Goal: Task Accomplishment & Management: Complete application form

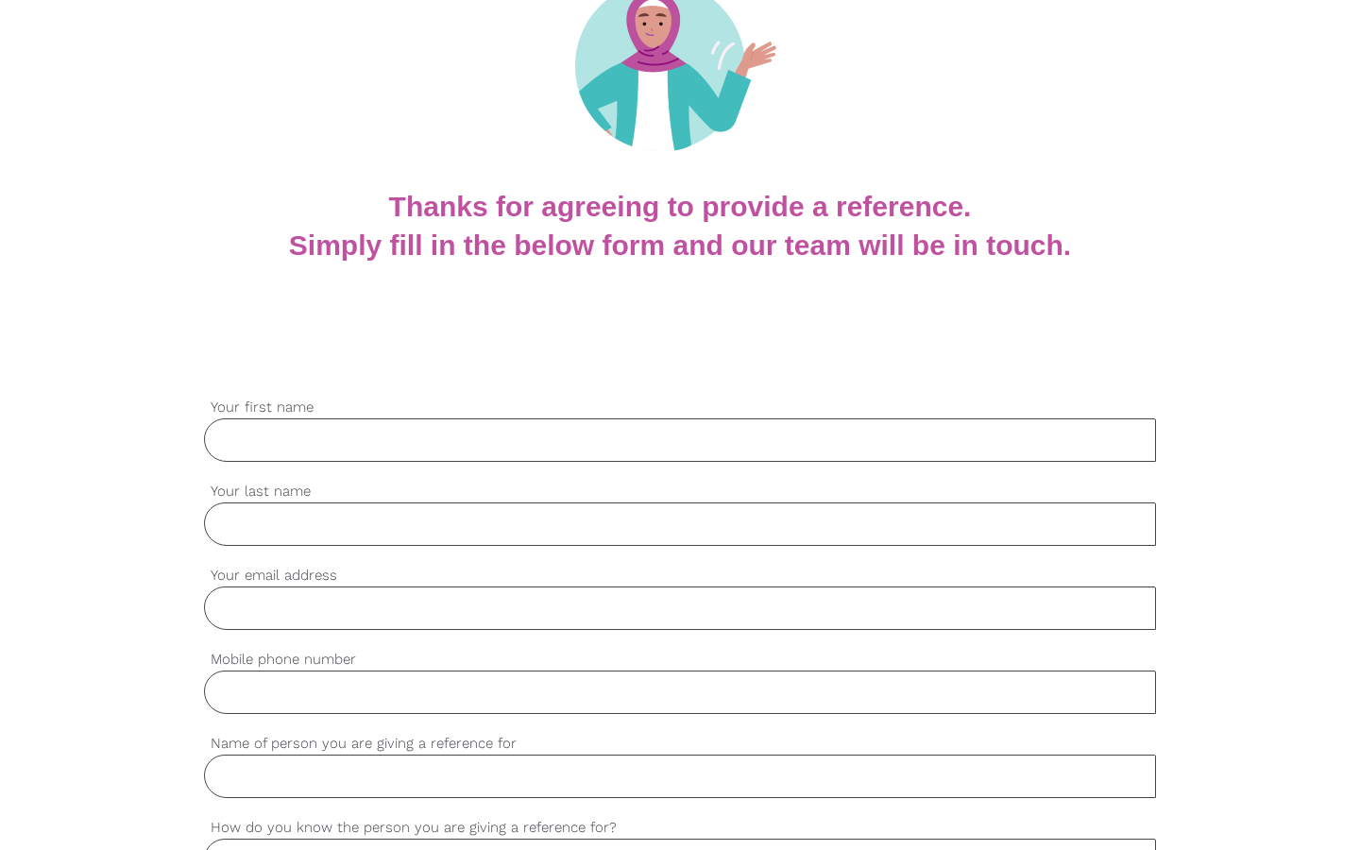
click at [495, 433] on input "Your first name" at bounding box center [680, 439] width 952 height 43
type input "Ashleigh"
click at [263, 520] on input "Your last name" at bounding box center [680, 523] width 952 height 43
type input "[PERSON_NAME]"
click at [254, 605] on input "Your email address" at bounding box center [680, 607] width 952 height 43
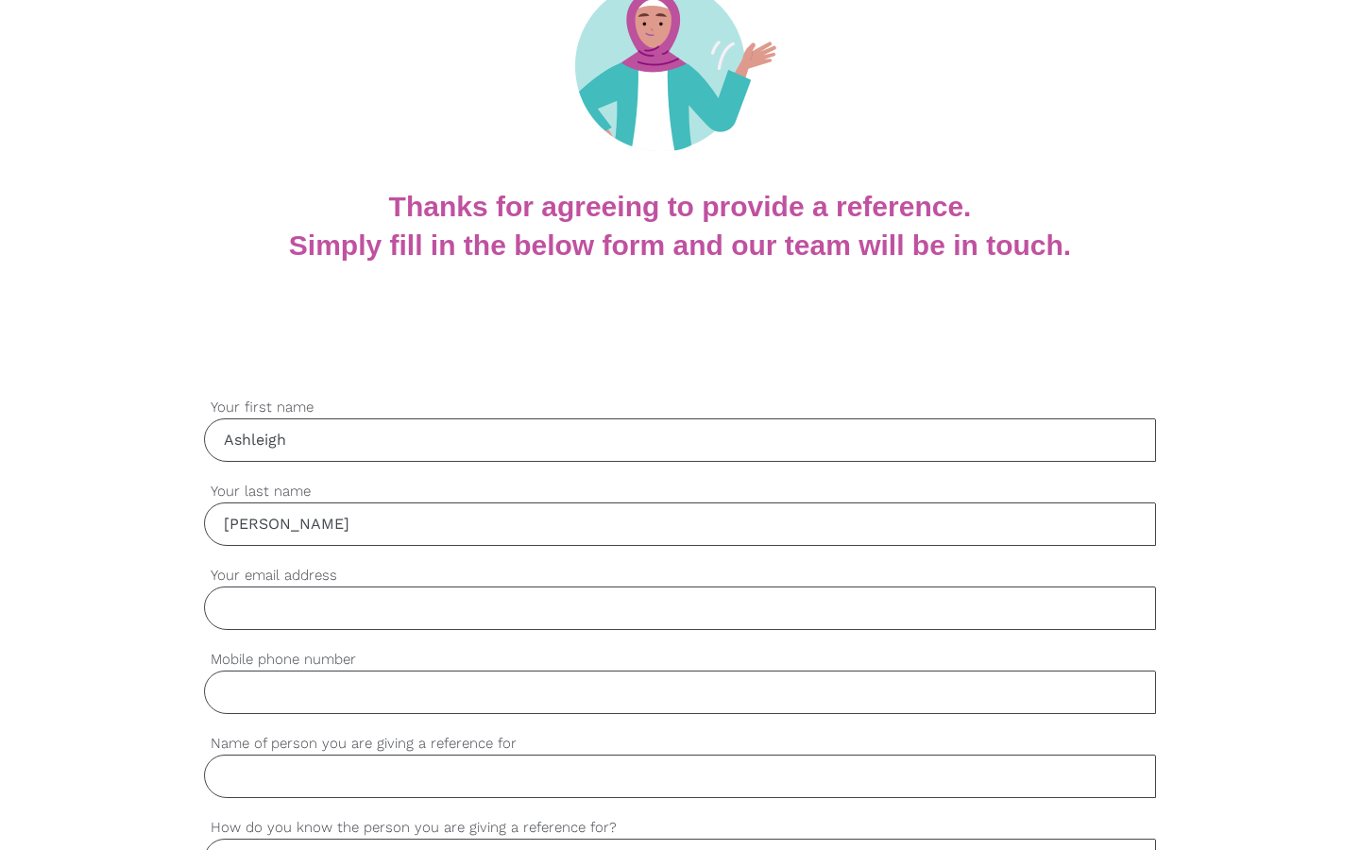
type input "[EMAIL_ADDRESS][DOMAIN_NAME]"
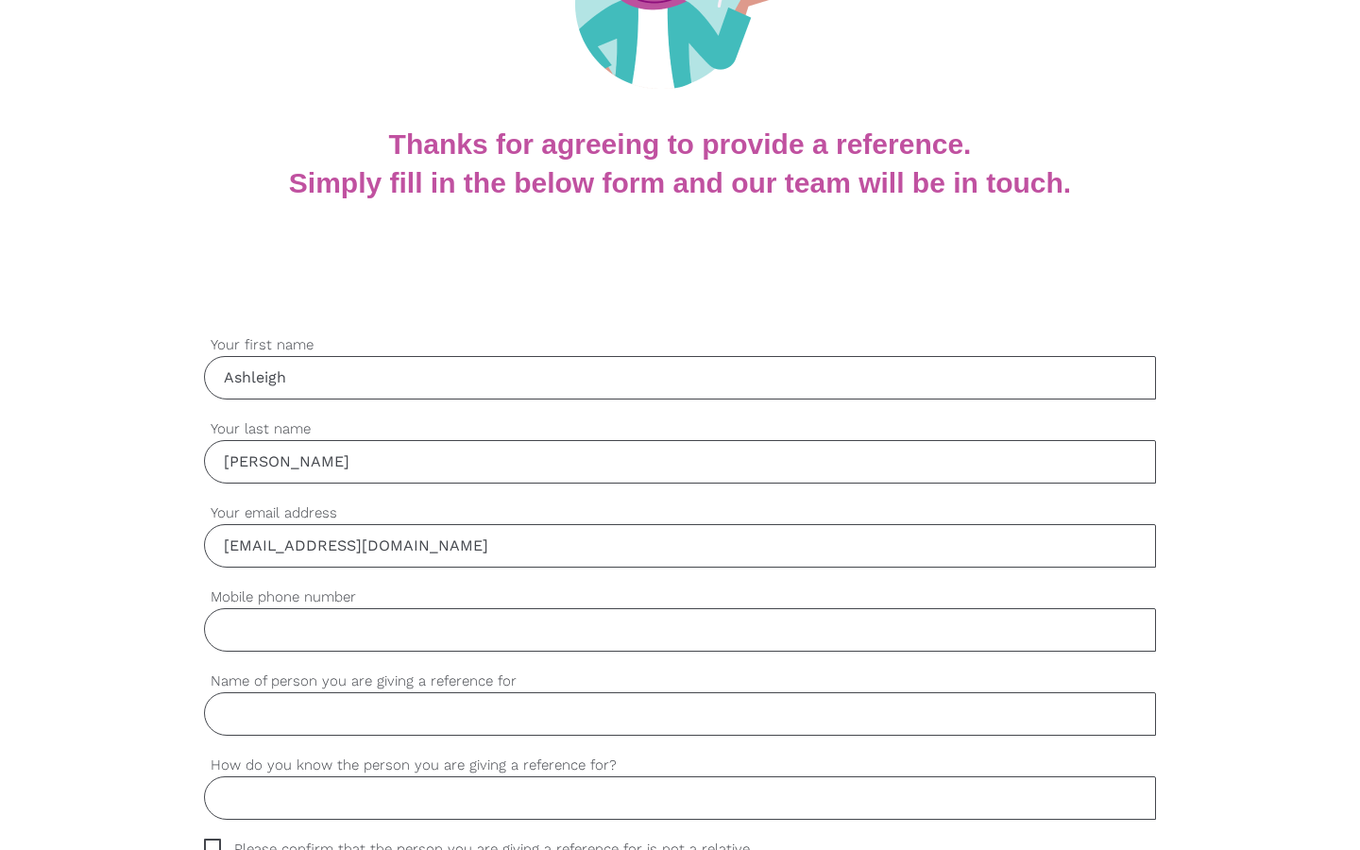
scroll to position [286, 0]
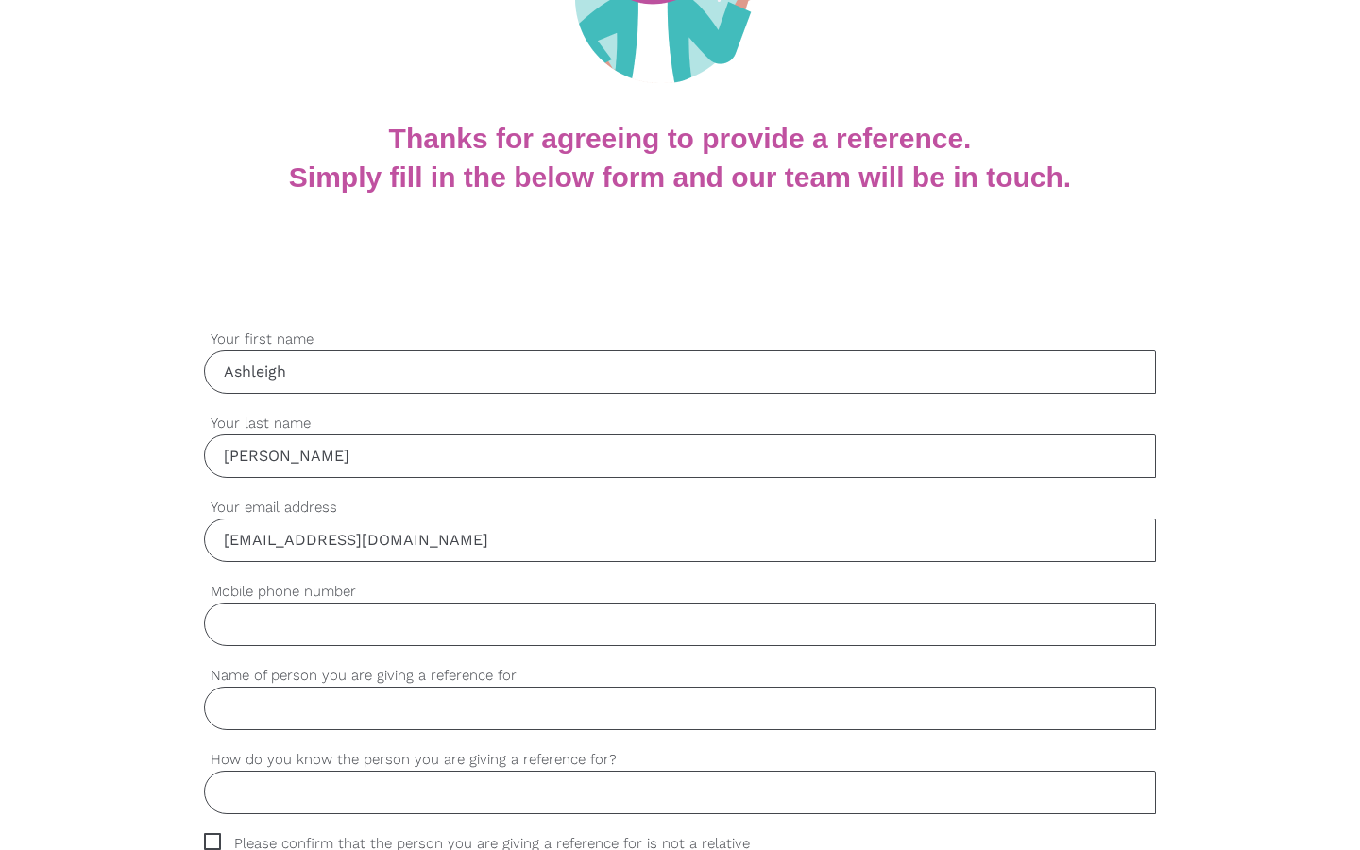
click at [337, 626] on input "Mobile phone number" at bounding box center [680, 623] width 952 height 43
type input "0434977074"
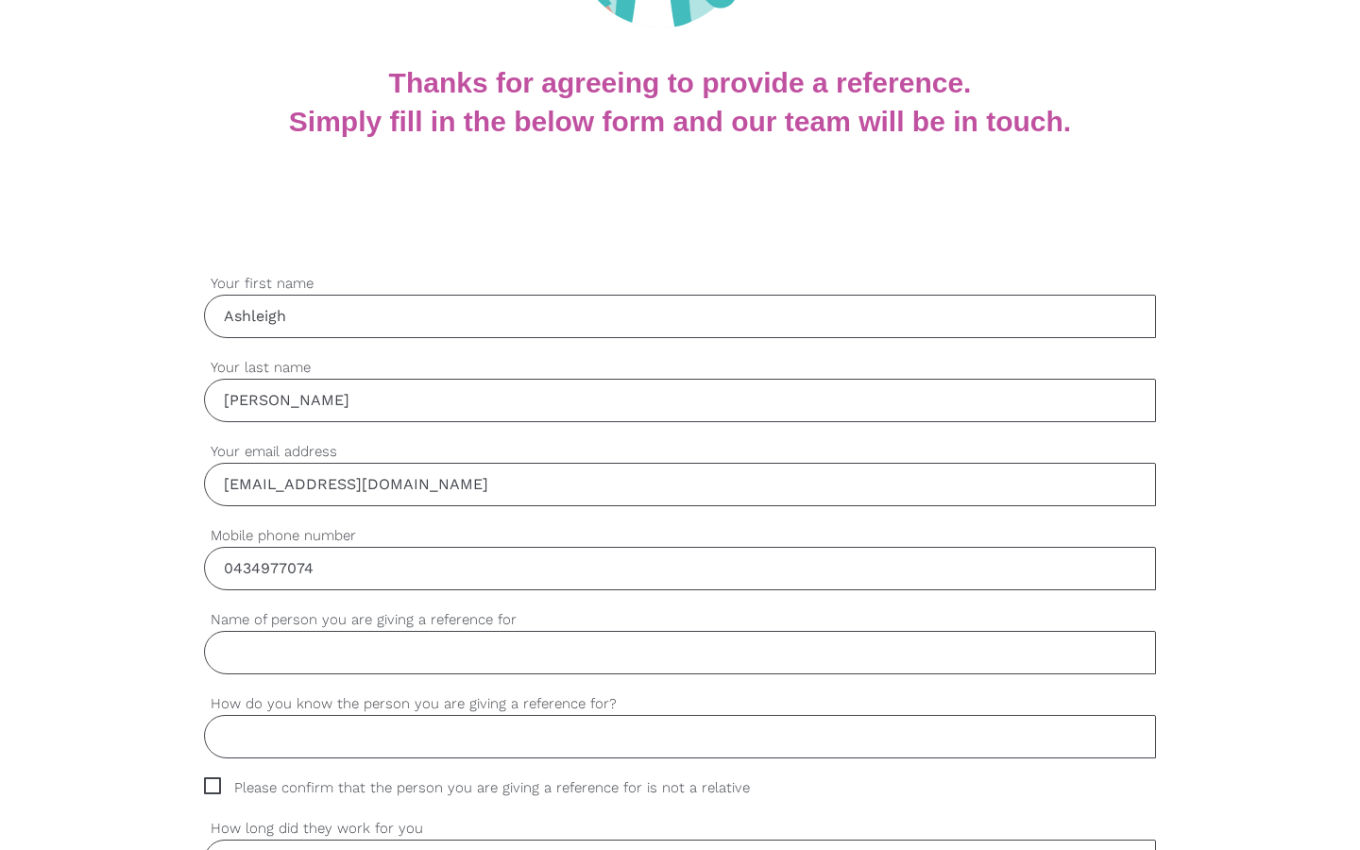
scroll to position [361, 0]
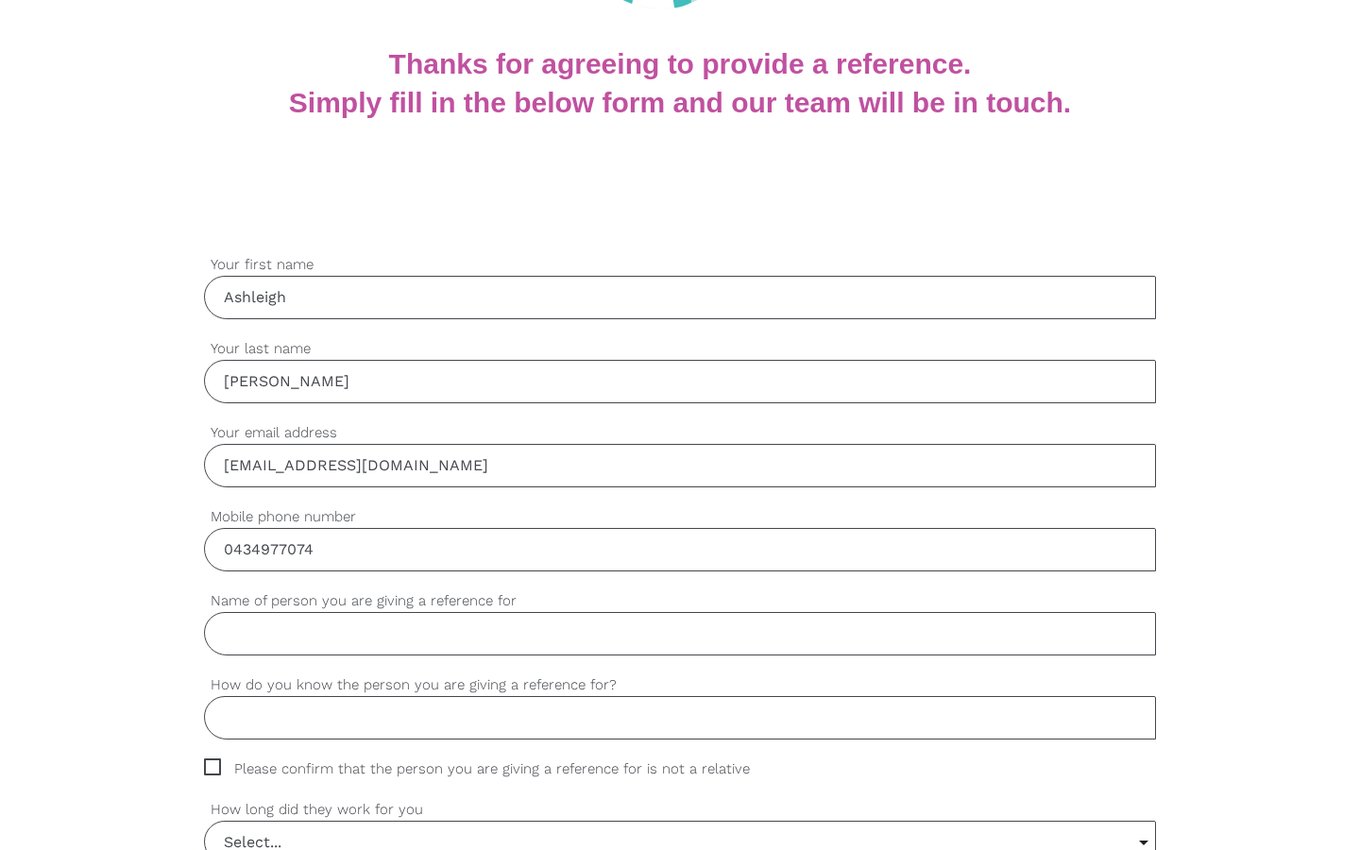
click at [346, 636] on input "Name of person you are giving a reference for" at bounding box center [680, 633] width 952 height 43
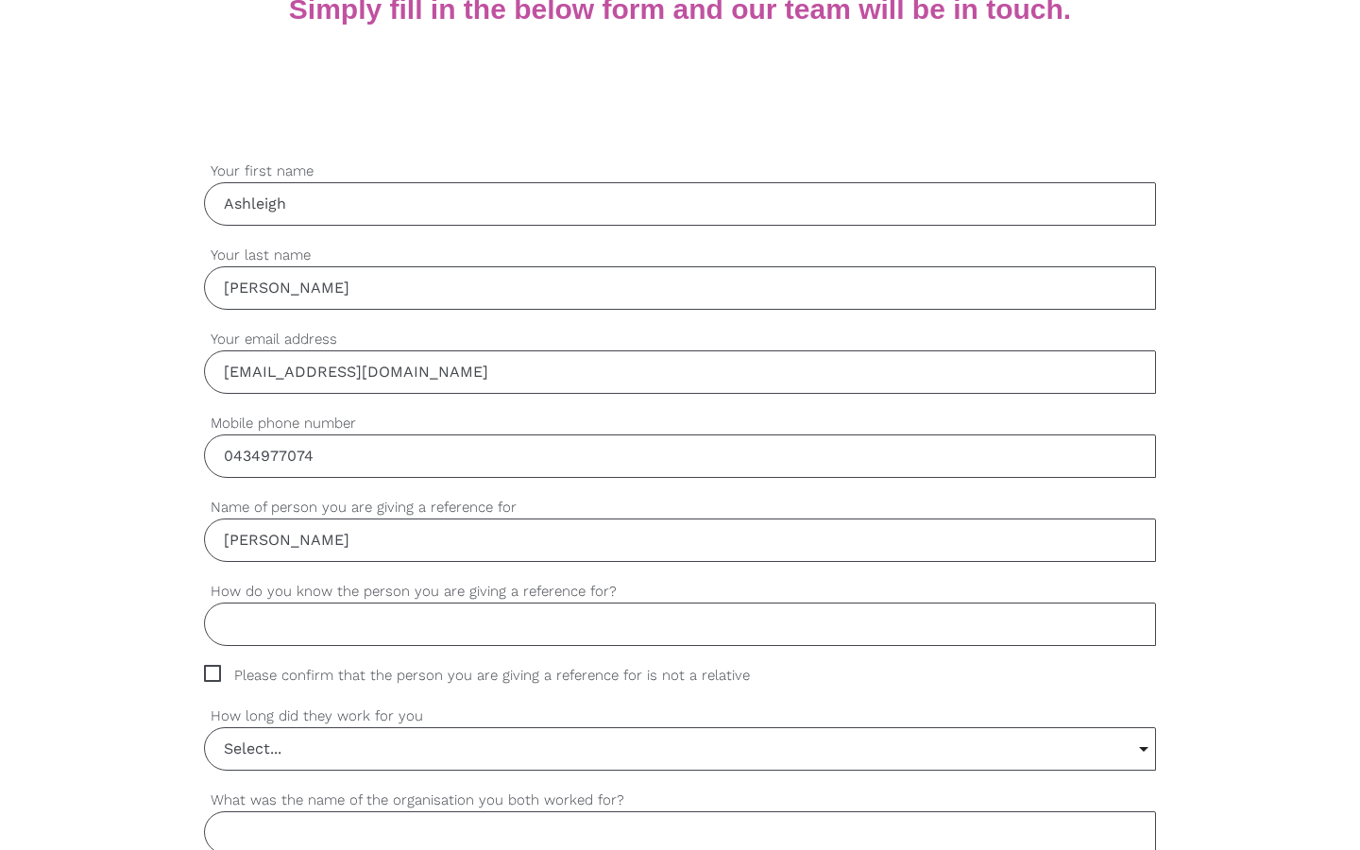
scroll to position [481, 0]
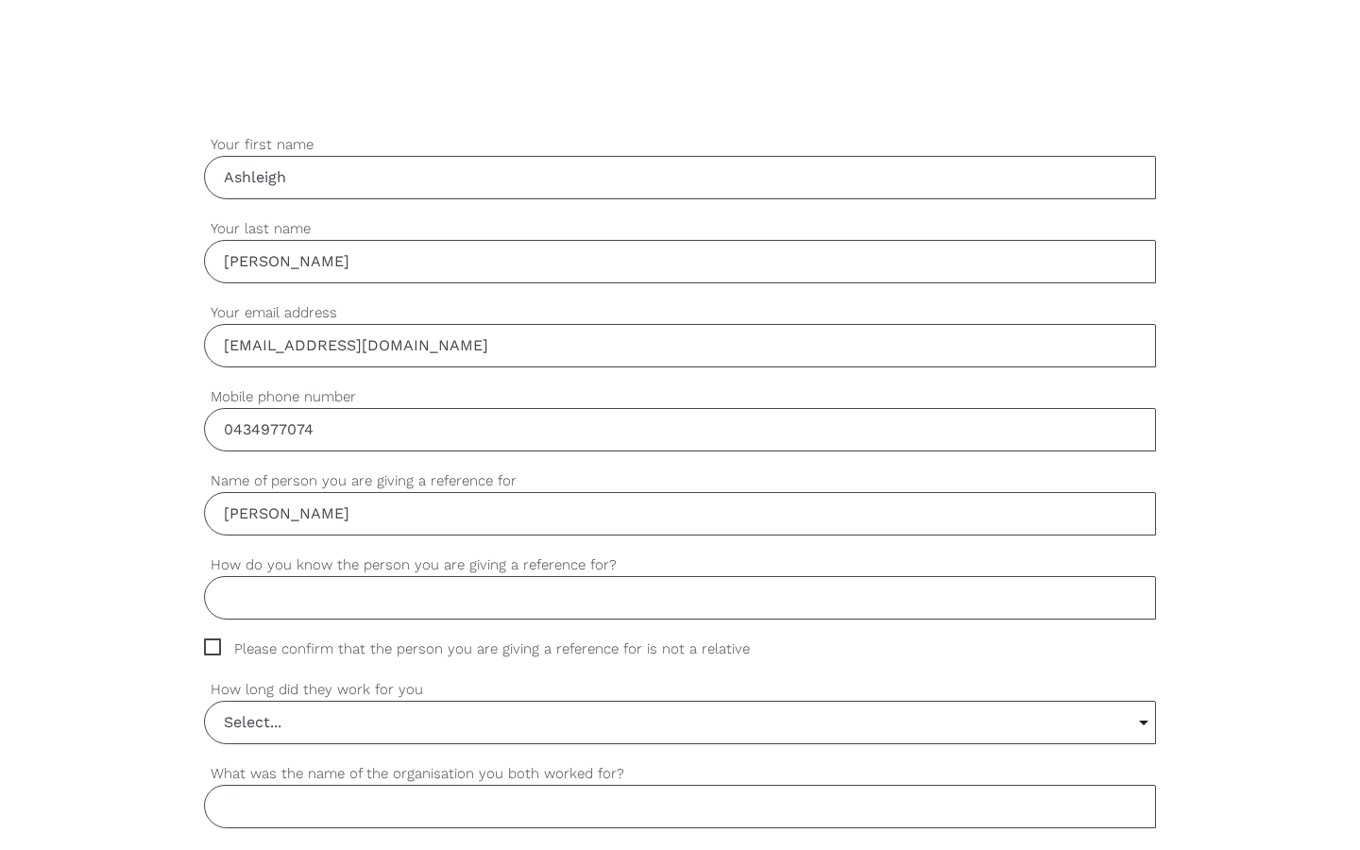
type input "[PERSON_NAME]"
click at [335, 622] on div "settings How do you know the person you are giving a reference for?" at bounding box center [680, 596] width 952 height 84
click at [327, 607] on input "How do you know the person you are giving a reference for?" at bounding box center [680, 597] width 952 height 43
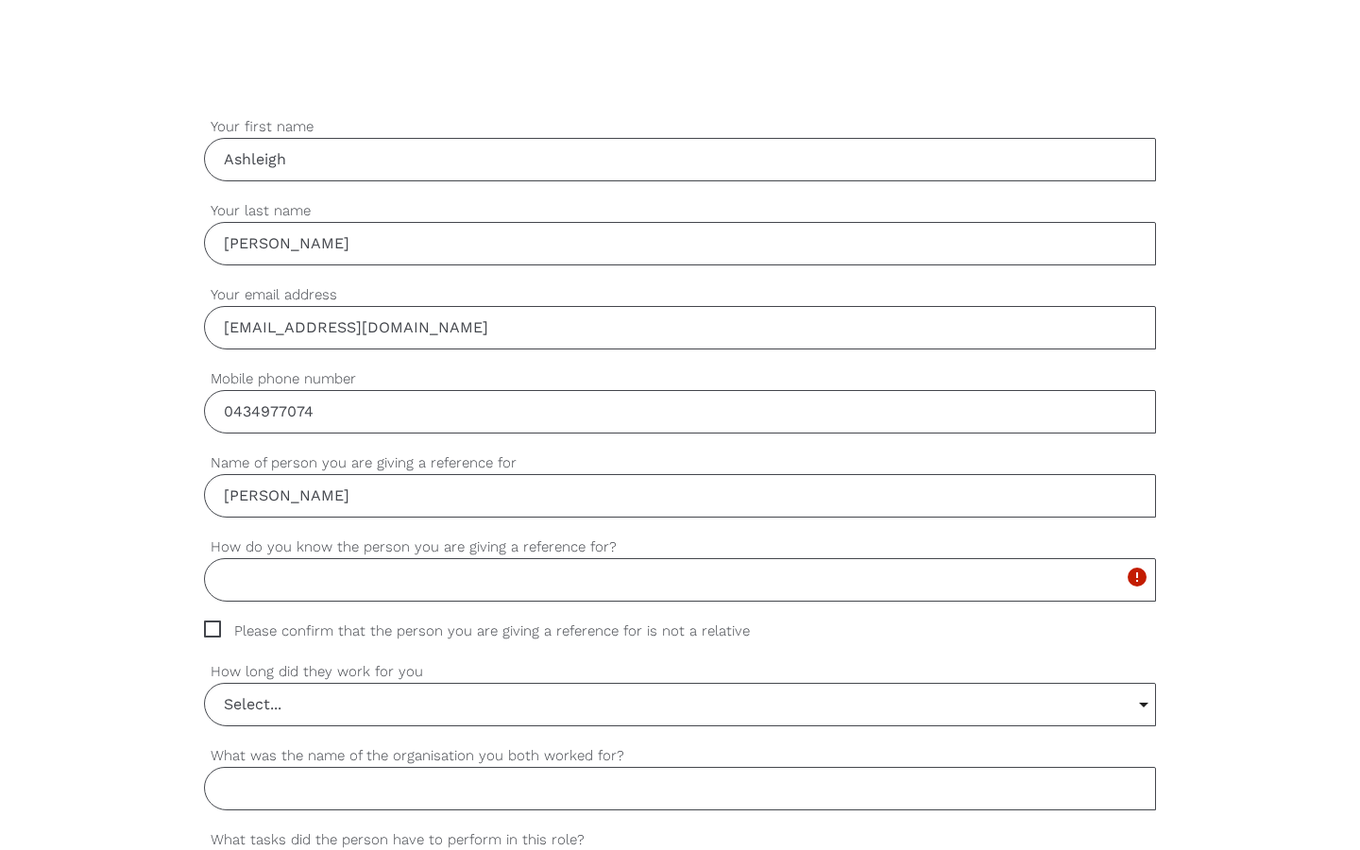
scroll to position [500, 0]
type input "Co worker"
click at [214, 630] on span "Please confirm that the person you are giving a reference for is not a relative" at bounding box center [495, 630] width 582 height 22
click at [214, 630] on input "Please confirm that the person you are giving a reference for is not a relative" at bounding box center [210, 625] width 12 height 12
checkbox input "true"
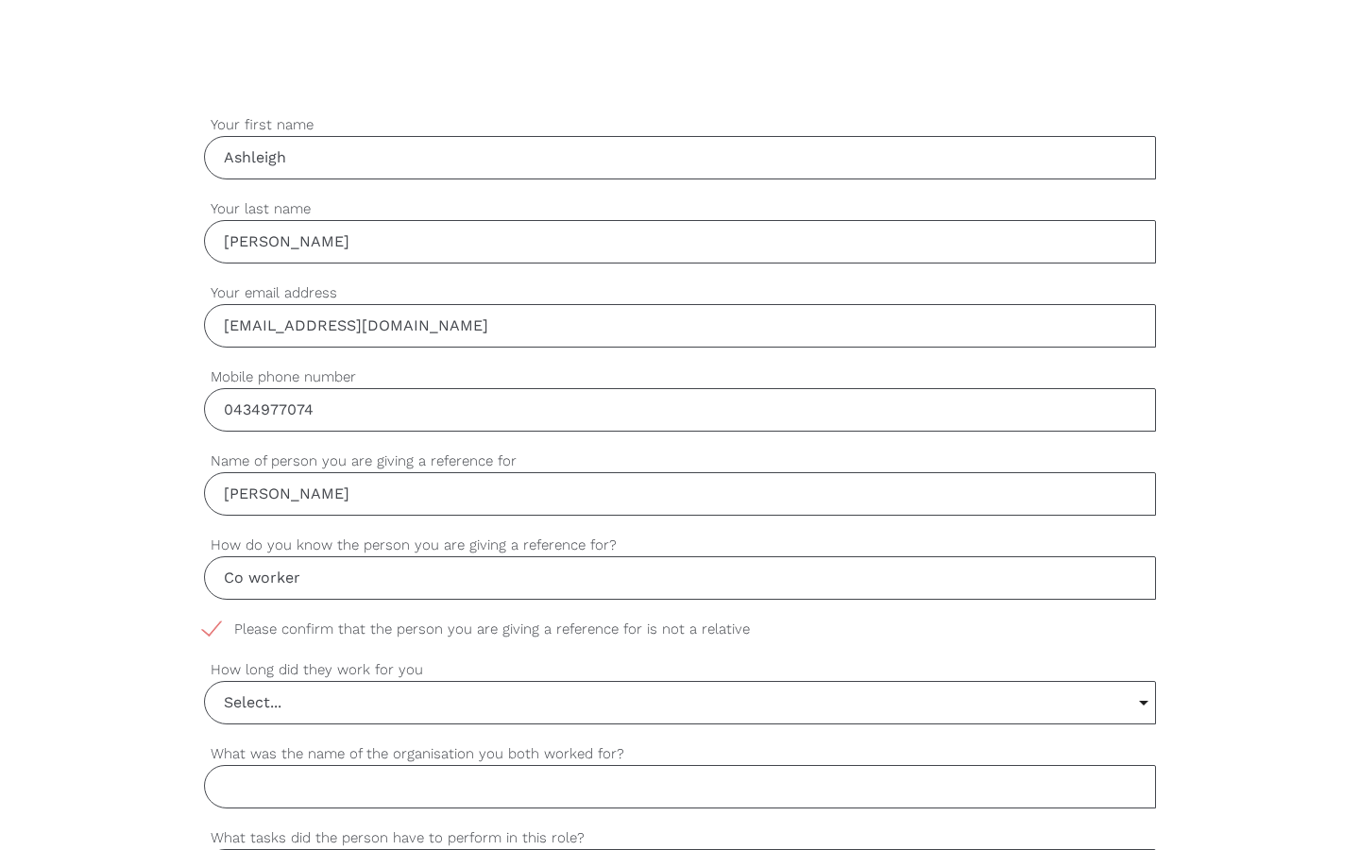
click at [324, 717] on input "Select..." at bounding box center [680, 703] width 950 height 42
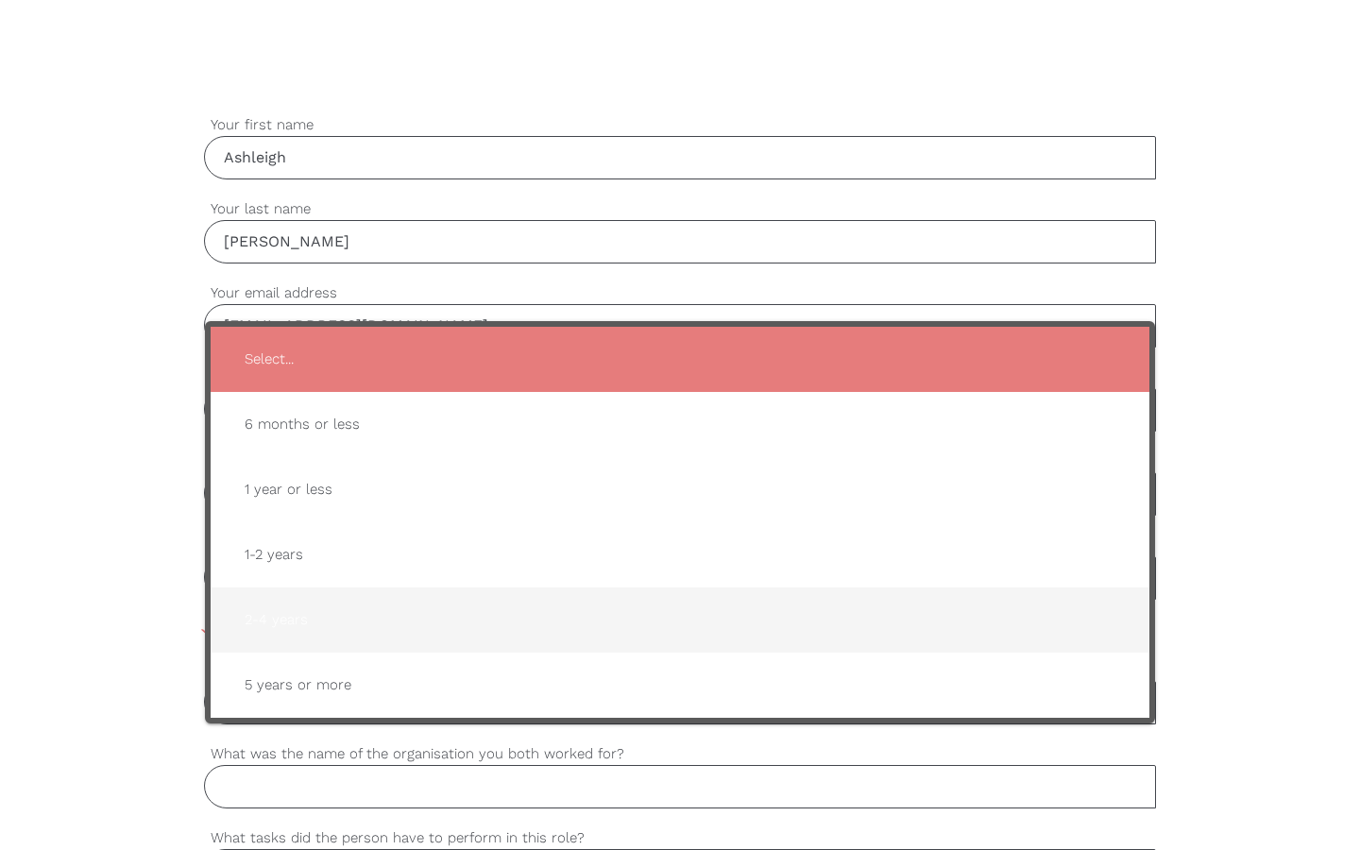
click at [338, 591] on li "2-4 years" at bounding box center [680, 619] width 939 height 65
type input "2-4 years"
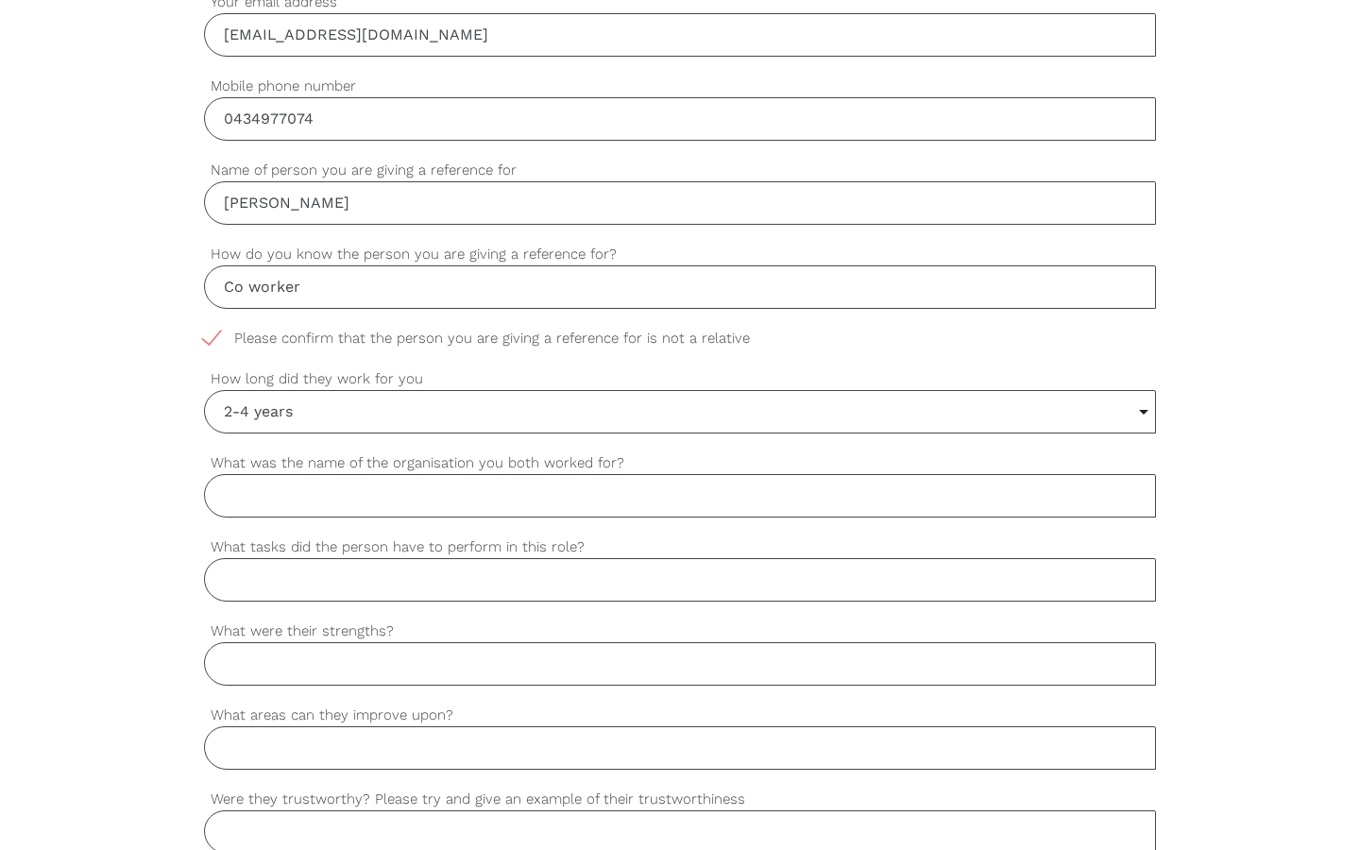
scroll to position [793, 0]
click at [348, 512] on input "What was the name of the organisation you both worked for?" at bounding box center [680, 493] width 952 height 43
type input "Empowere"
click at [388, 422] on input "2-4 years" at bounding box center [680, 410] width 950 height 42
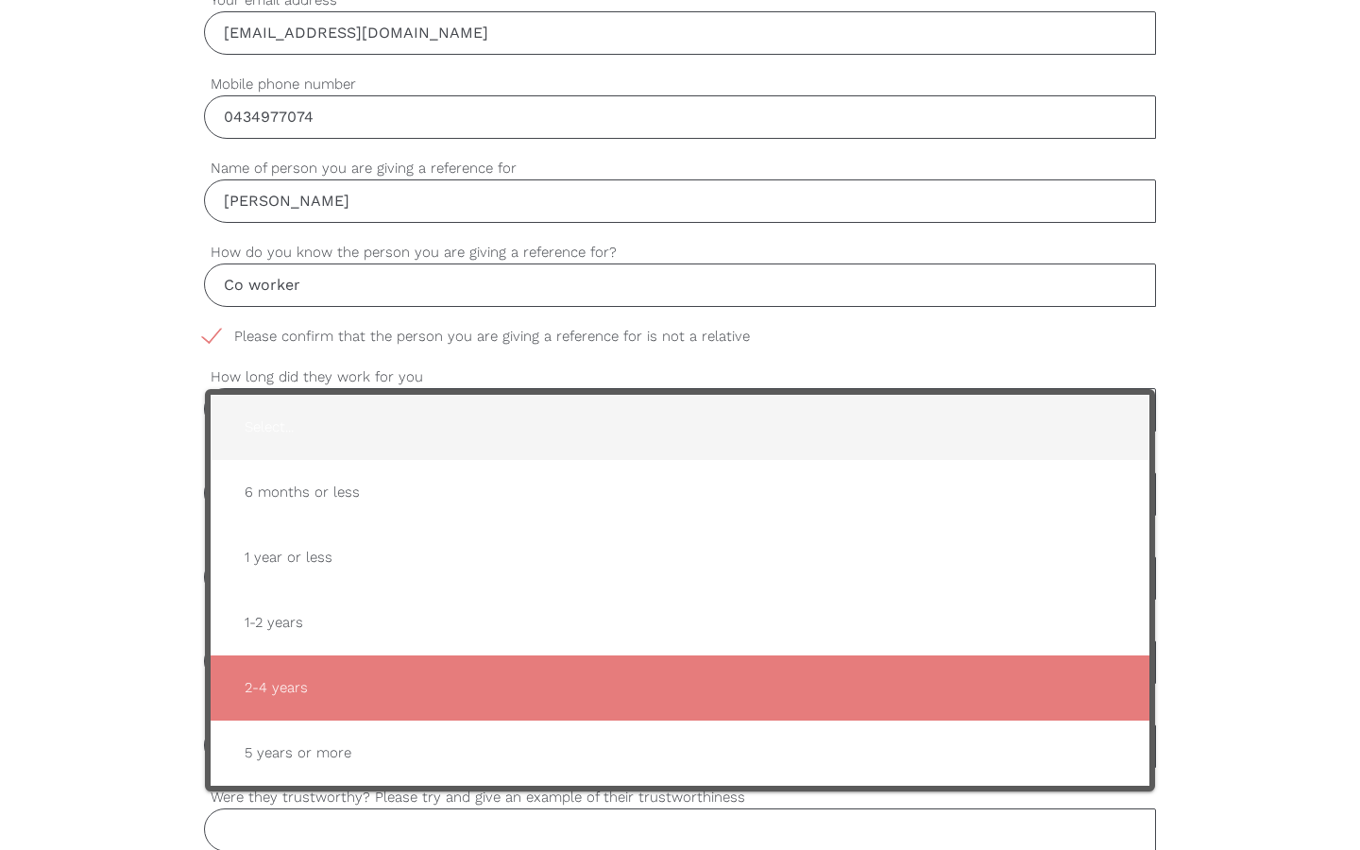
click at [389, 433] on span "Select..." at bounding box center [679, 427] width 901 height 46
type input "Select..."
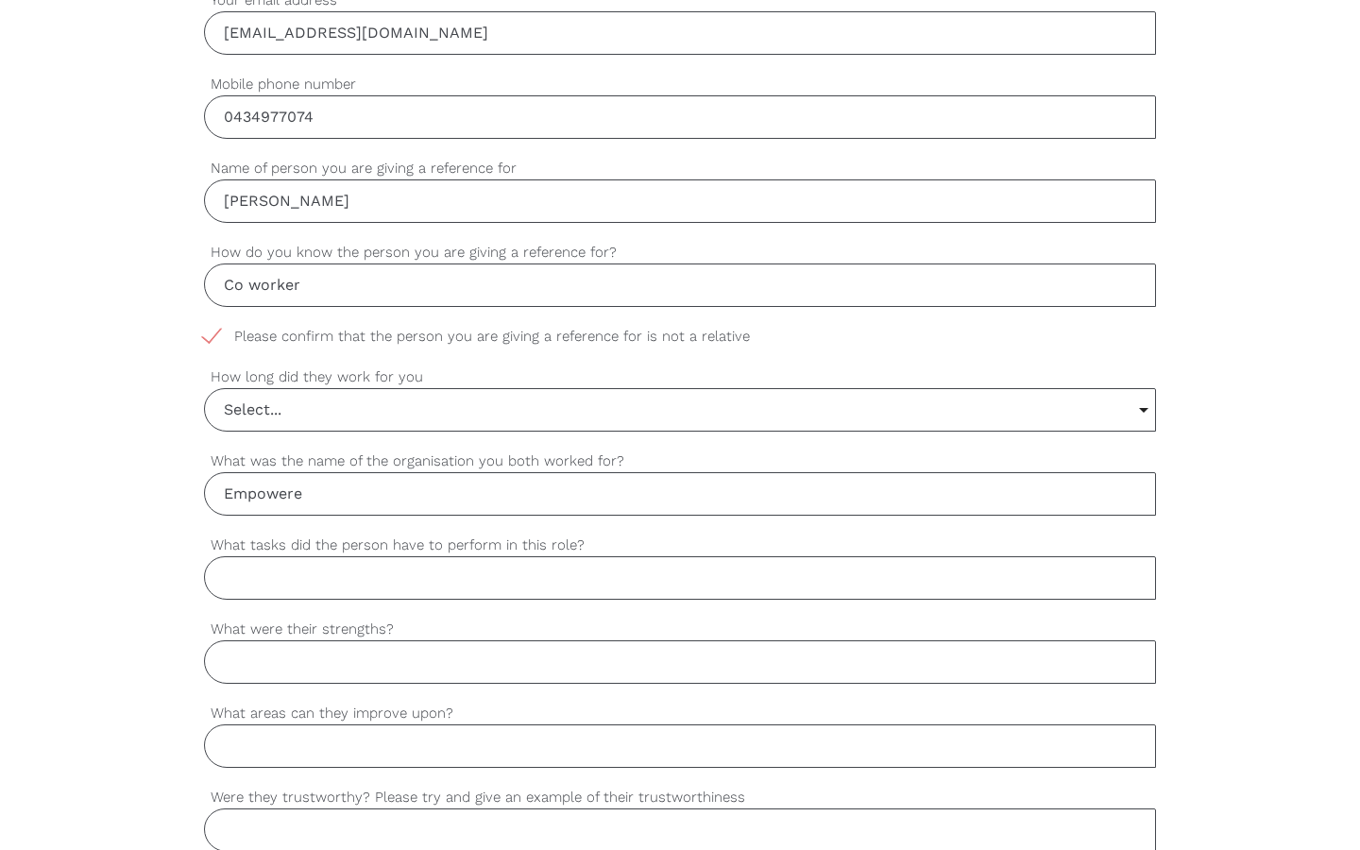
click at [364, 510] on input "Empowere" at bounding box center [680, 493] width 952 height 43
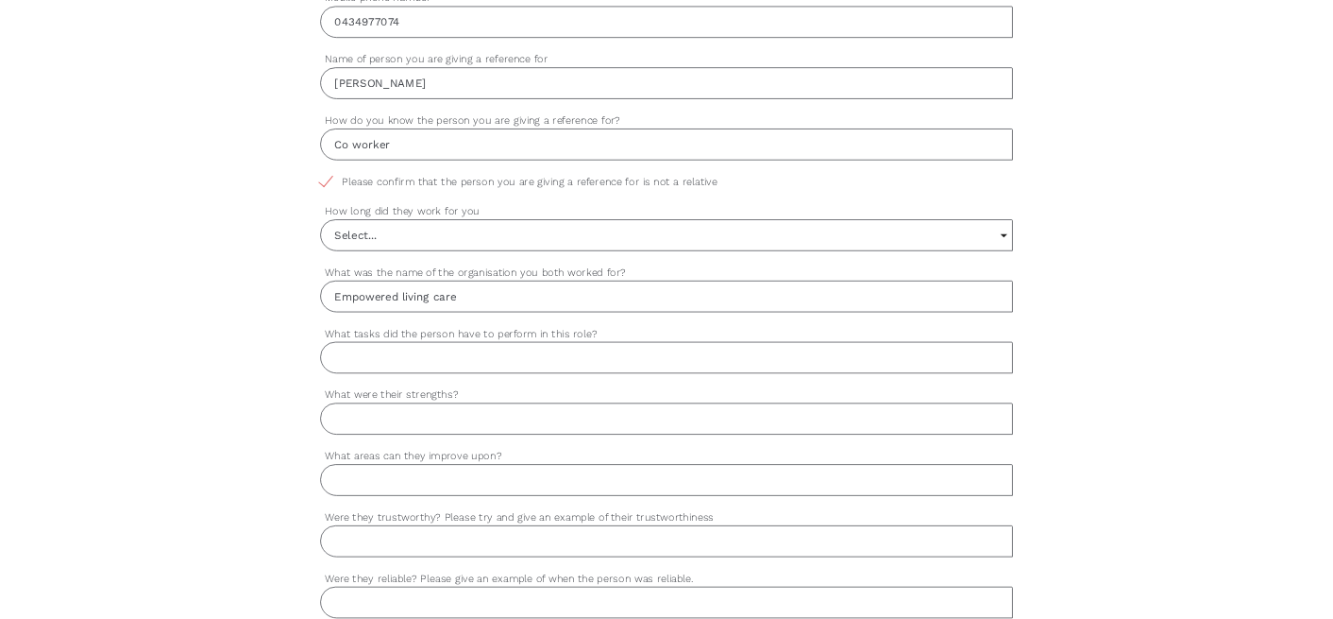
scroll to position [881, 0]
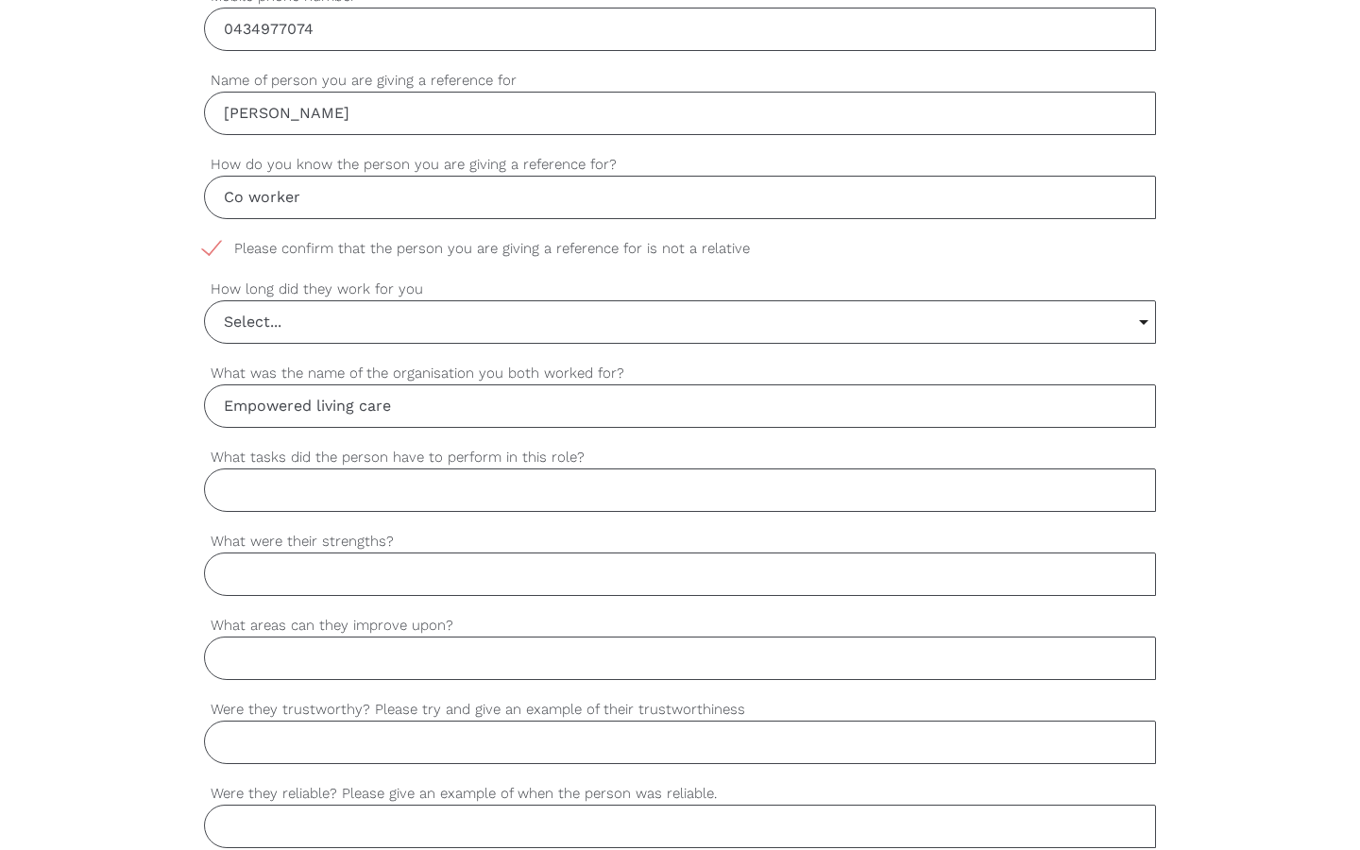
type input "Empowered living care"
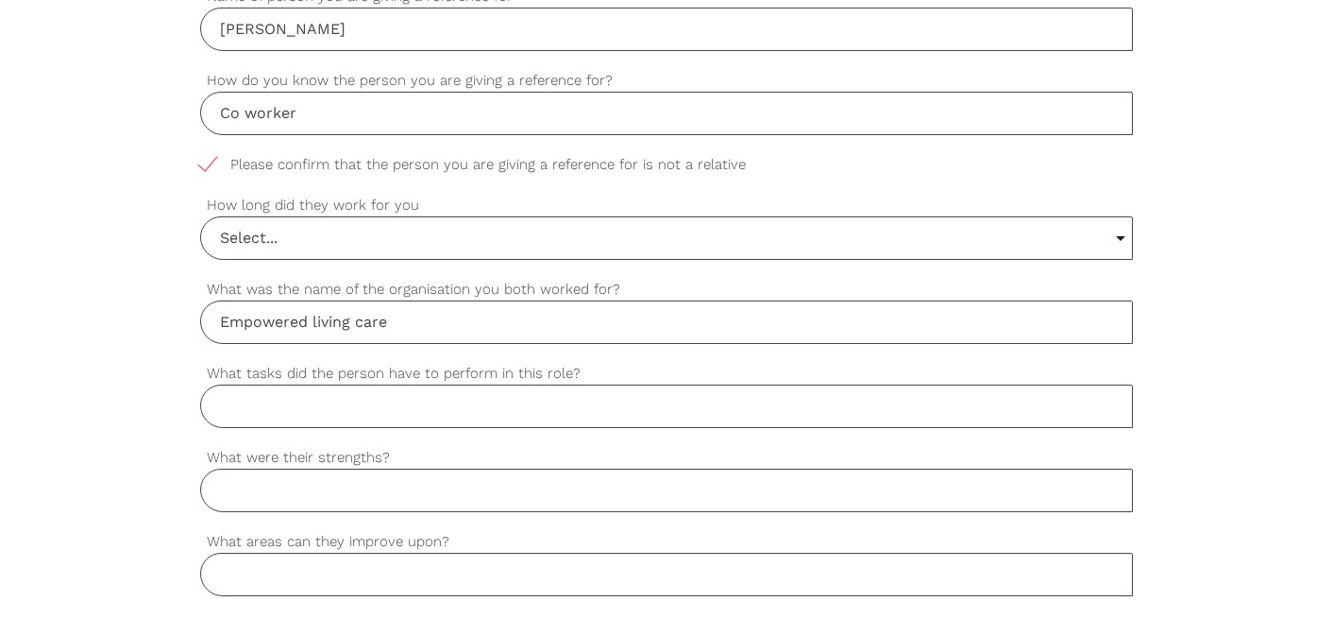
scroll to position [965, 0]
click at [327, 407] on input "What tasks did the person have to perform in this role?" at bounding box center [666, 403] width 933 height 43
paste input "Assisted clients with personal care, hygiene, dressing, and mobility needs. Sup…"
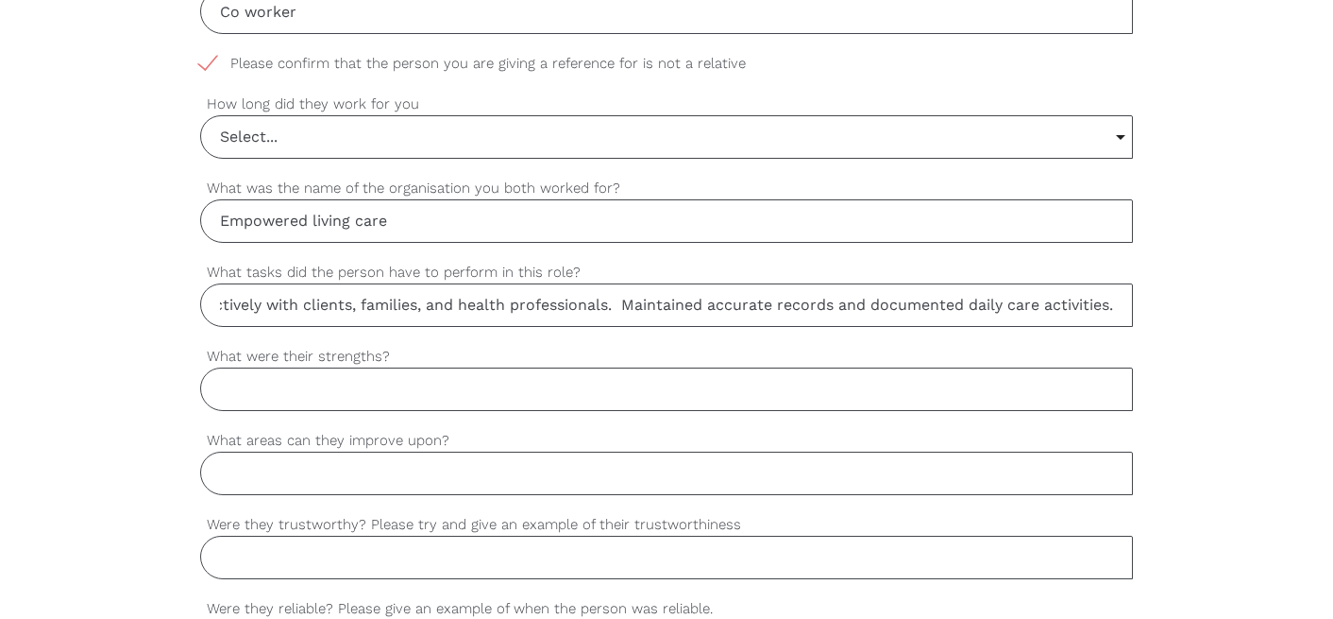
scroll to position [1066, 0]
type input "Assisted clients with personal care, hygiene, dressing, and mobility needs. Sup…"
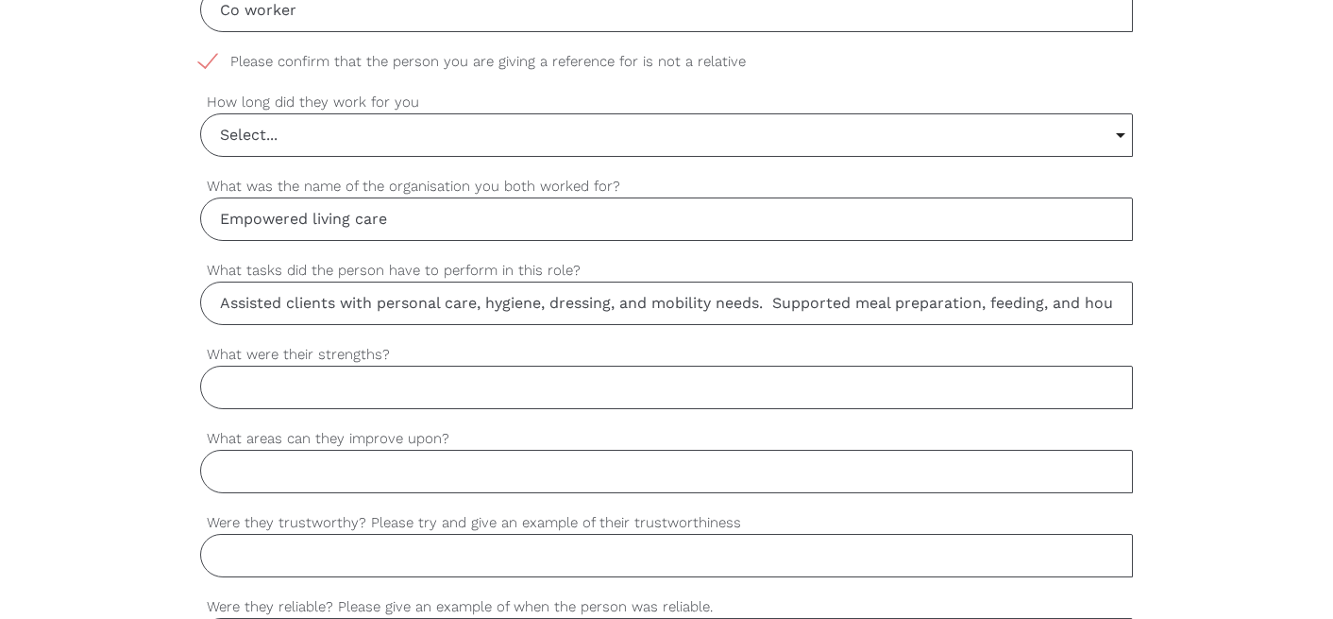
click at [362, 398] on input "What were their strengths?" at bounding box center [666, 386] width 933 height 43
paste input "Demonstrated strong empathy and compassion, always treating clients with dignit…"
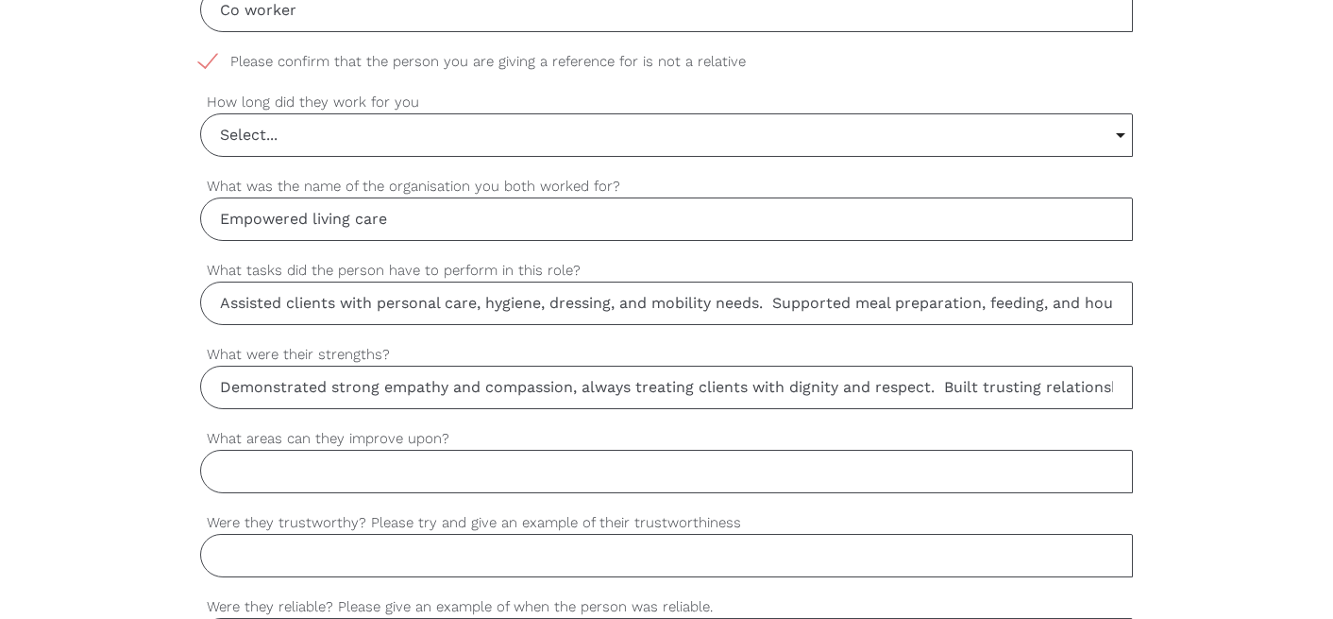
scroll to position [0, 1794]
type input "Demonstrated strong empathy and compassion, always treating clients with dignit…"
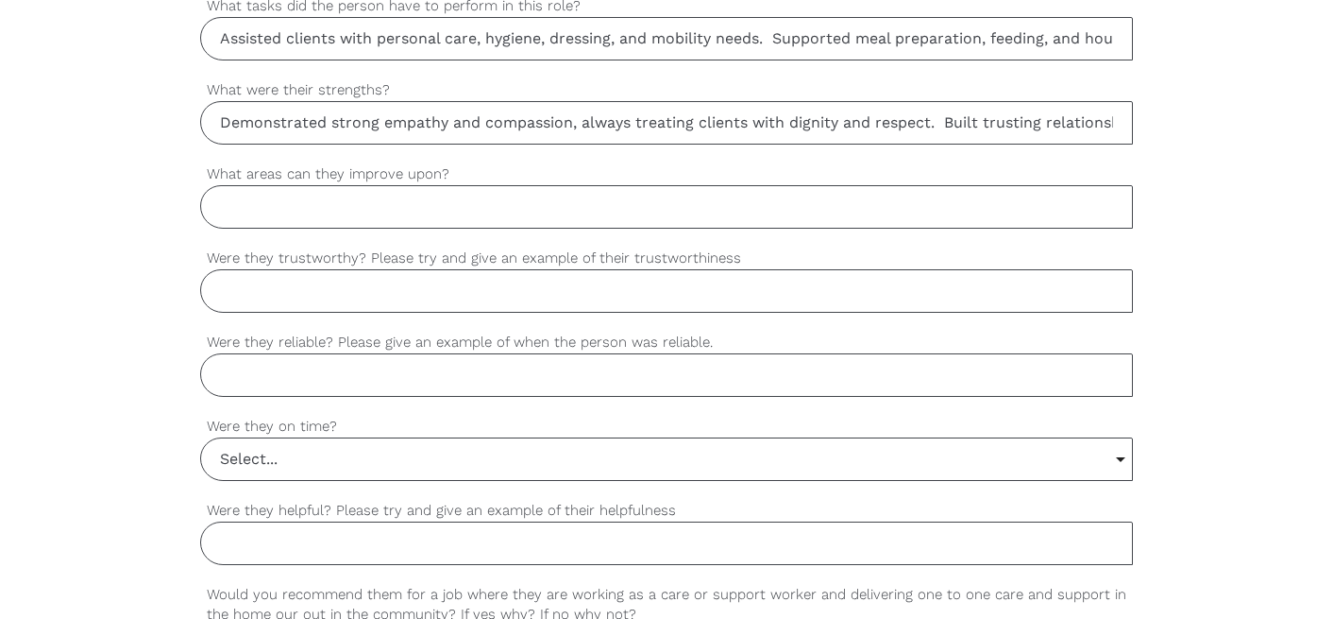
scroll to position [1332, 0]
click at [331, 297] on input "Were they trustworthy? Please try and give an example of their trustworthiness" at bounding box center [666, 289] width 933 height 43
paste input "The person consistently demonstrated trustworthiness by respecting client confi…"
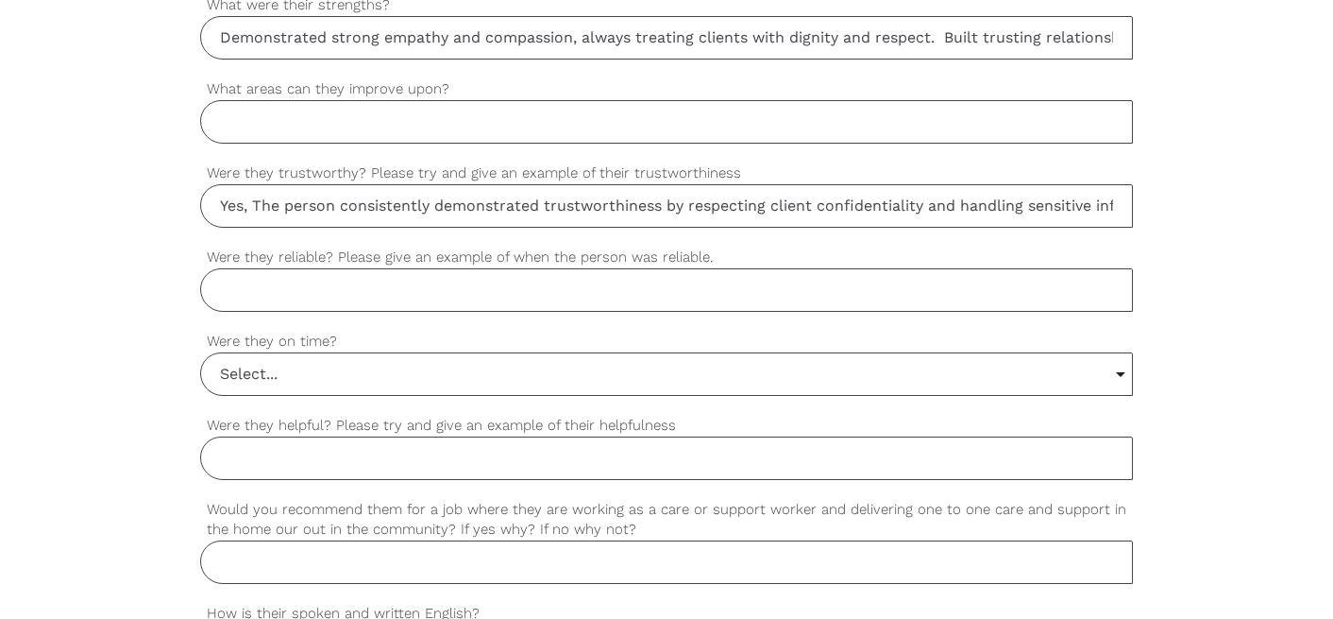
scroll to position [1393, 0]
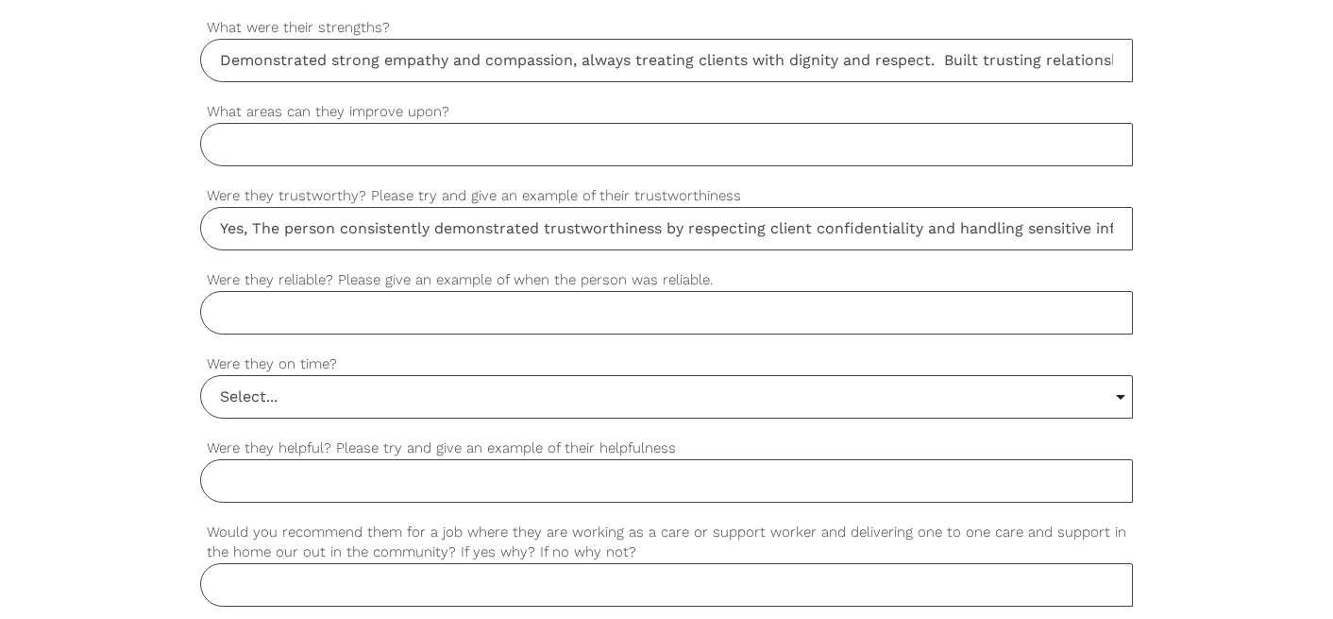
click at [338, 228] on input "Yes, The person consistently demonstrated trustworthiness by respecting client …" at bounding box center [666, 228] width 933 height 43
click at [869, 217] on input "Yes, [PERSON_NAME] consistently demonstrated trustworthiness by respecting clie…" at bounding box center [666, 228] width 933 height 43
click at [872, 231] on input "Yes, [PERSON_NAME] consistently demonstrated trustworthiness by respecting clie…" at bounding box center [666, 228] width 933 height 43
click at [930, 230] on input "Yes, [PERSON_NAME] consistently demonstrated trustworthiness by respecting clie…" at bounding box center [666, 228] width 933 height 43
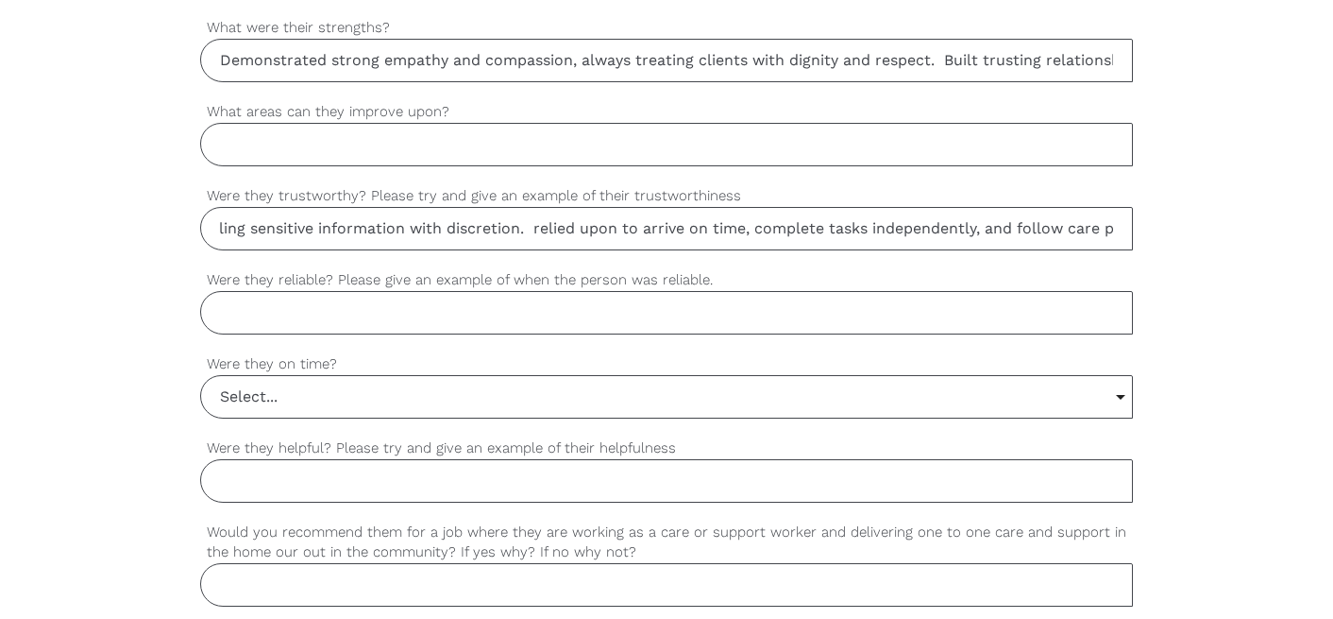
scroll to position [0, 869]
drag, startPoint x: 840, startPoint y: 227, endPoint x: 1205, endPoint y: 218, distance: 365.6
click at [1205, 218] on div "settings [PERSON_NAME] Your first name settings [PERSON_NAME] Your last name se…" at bounding box center [666, 68] width 1333 height 1773
click at [435, 238] on input "Yes, [PERSON_NAME] consistently demonstrated trustworthiness by respecting clie…" at bounding box center [666, 228] width 933 height 43
click at [416, 228] on input "Yes, [PERSON_NAME] consistently demonstrated trustworthiness by respecting clie…" at bounding box center [666, 228] width 933 height 43
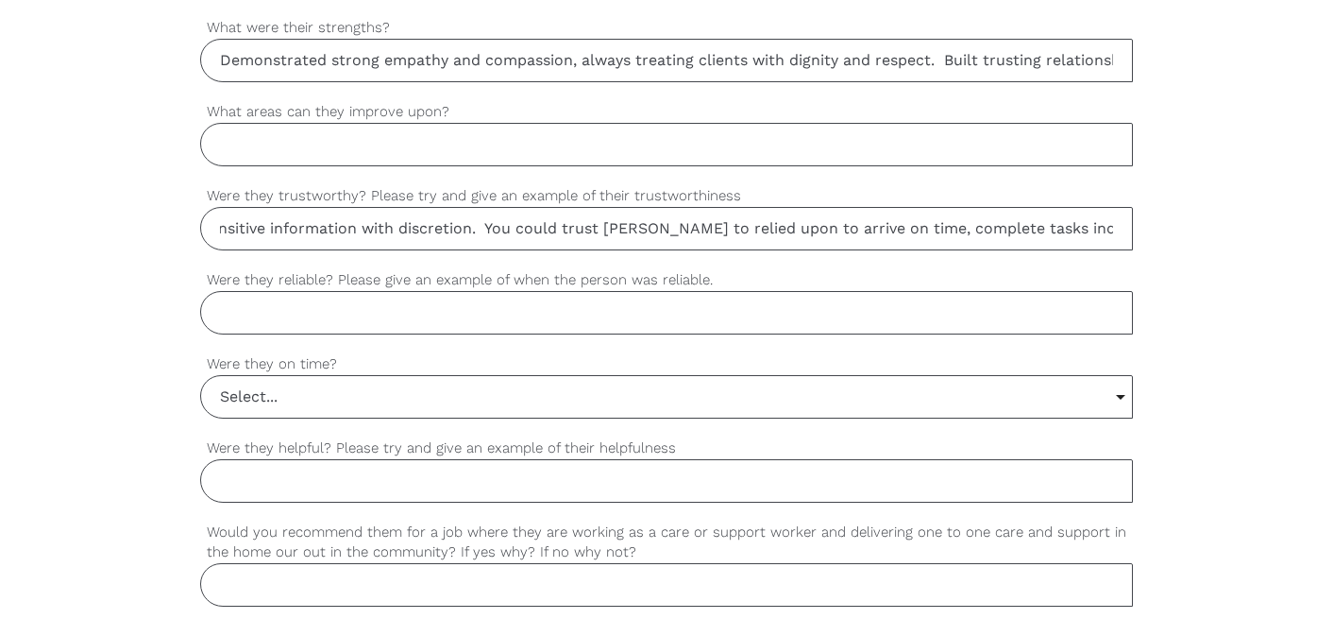
drag, startPoint x: 616, startPoint y: 231, endPoint x: 718, endPoint y: 232, distance: 102.0
click at [718, 233] on input "Yes, [PERSON_NAME] consistently demonstrated trustworthiness by respecting clie…" at bounding box center [666, 228] width 933 height 43
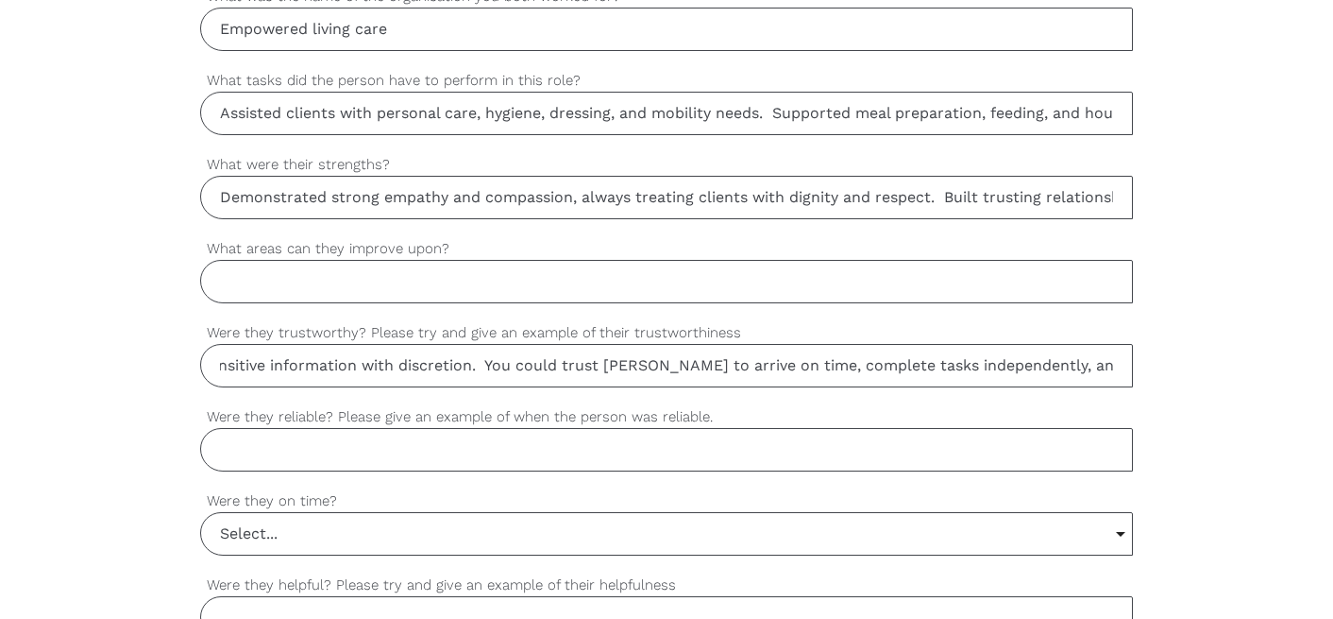
type input "Yes, [PERSON_NAME] consistently demonstrated trustworthiness by respecting clie…"
click at [755, 202] on input "Demonstrated strong empathy and compassion, always treating clients with dignit…" at bounding box center [666, 197] width 933 height 43
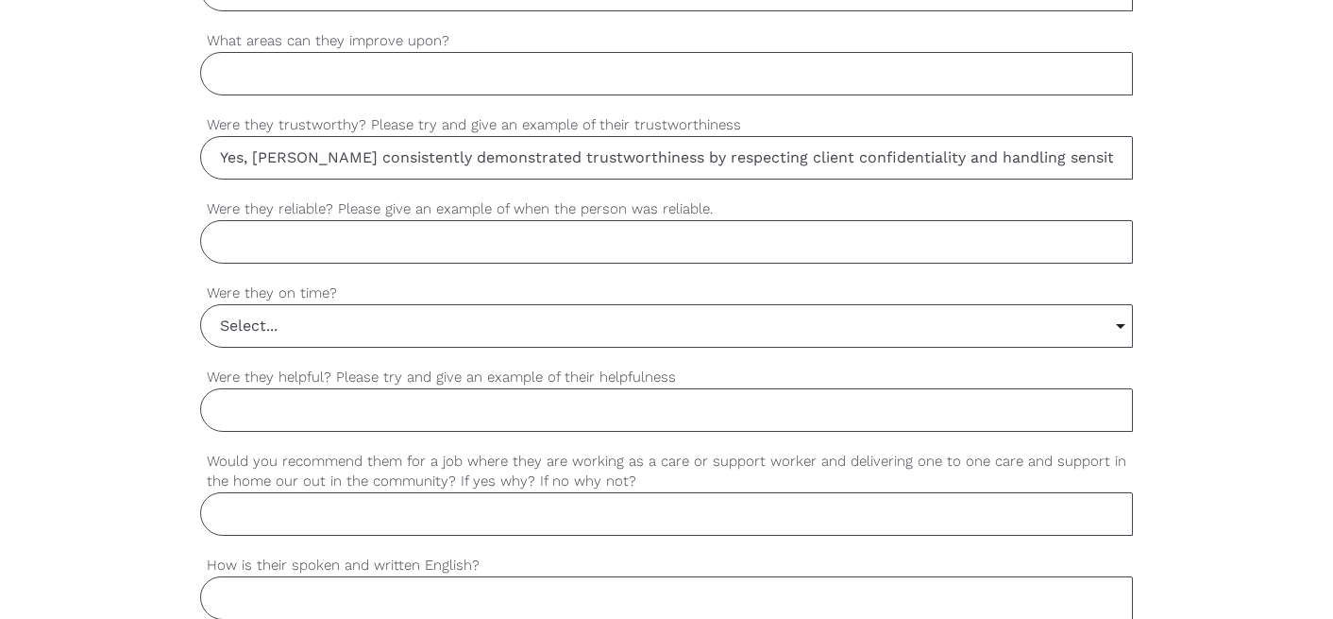
scroll to position [0, 0]
click at [337, 229] on input "Were they reliable? Please give an example of when the person was reliable." at bounding box center [666, 241] width 933 height 43
paste input "The person could be depended on to complete all assigned tasks thoroughly and t…"
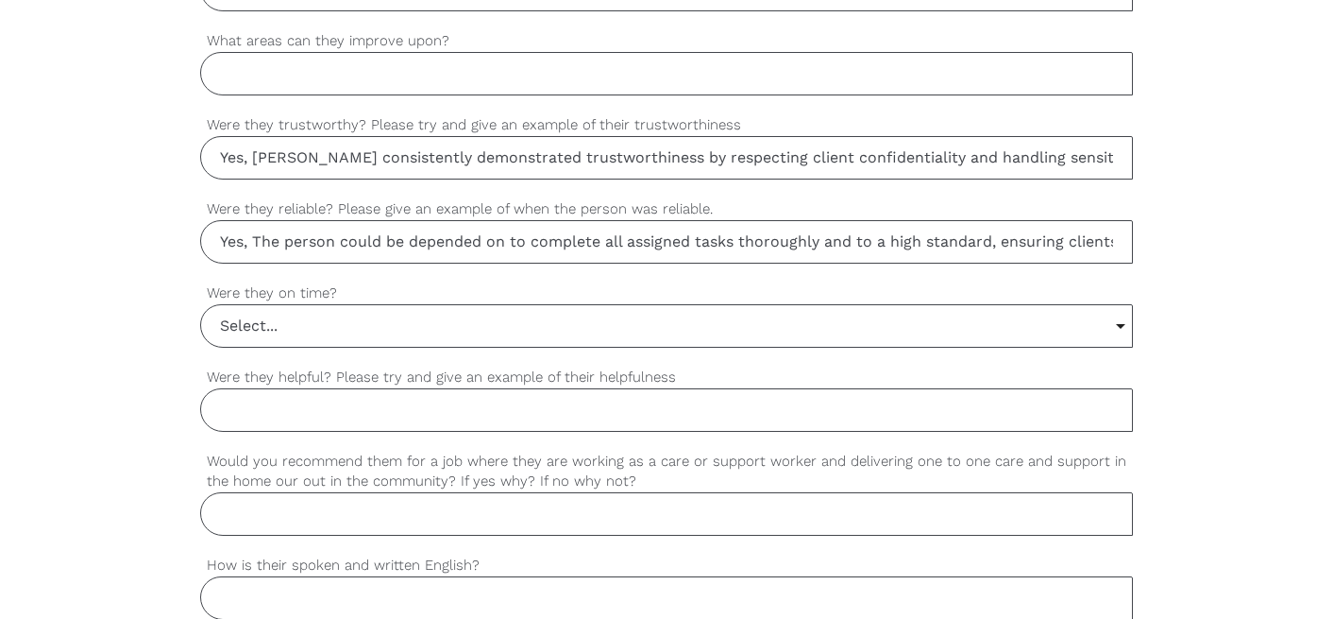
drag, startPoint x: 344, startPoint y: 246, endPoint x: 254, endPoint y: 239, distance: 90.0
click at [254, 239] on input "Yes, The person could be depended on to complete all assigned tasks thoroughly …" at bounding box center [666, 241] width 933 height 43
type input "Yes, [PERSON_NAME] could be depended on to complete all assigned tasks thorough…"
click at [266, 330] on input "Select..." at bounding box center [666, 326] width 931 height 42
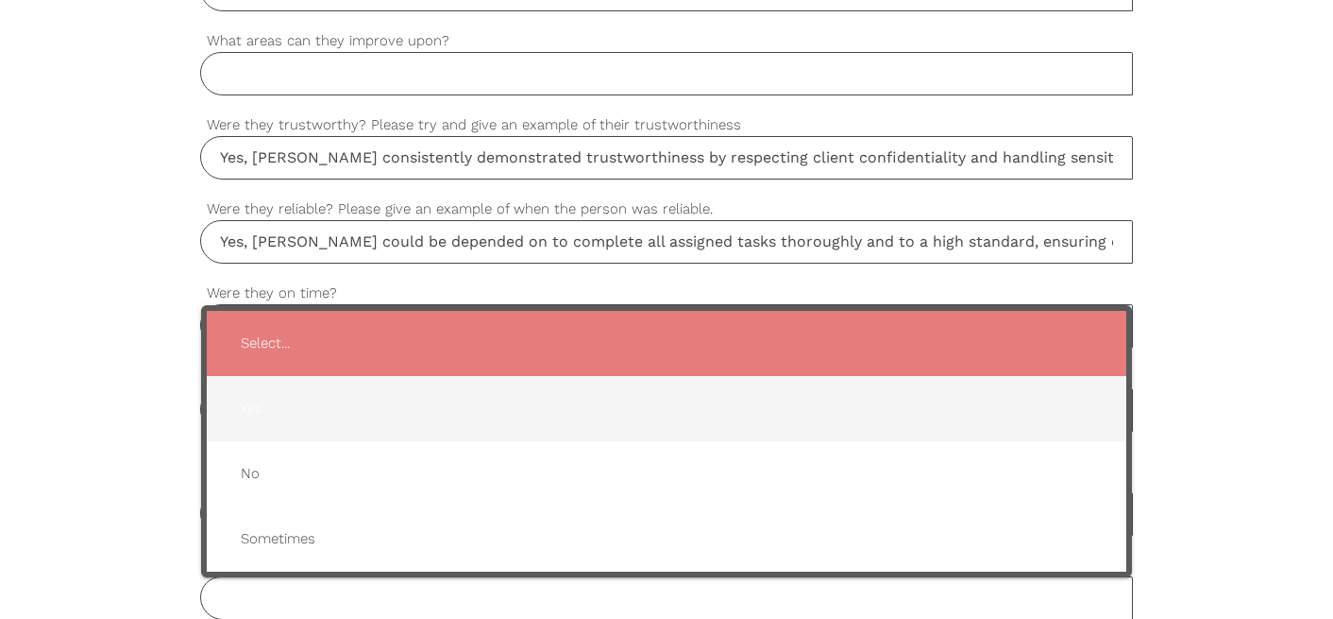
click at [283, 412] on span "Yes" at bounding box center [667, 408] width 882 height 46
type input "Yes"
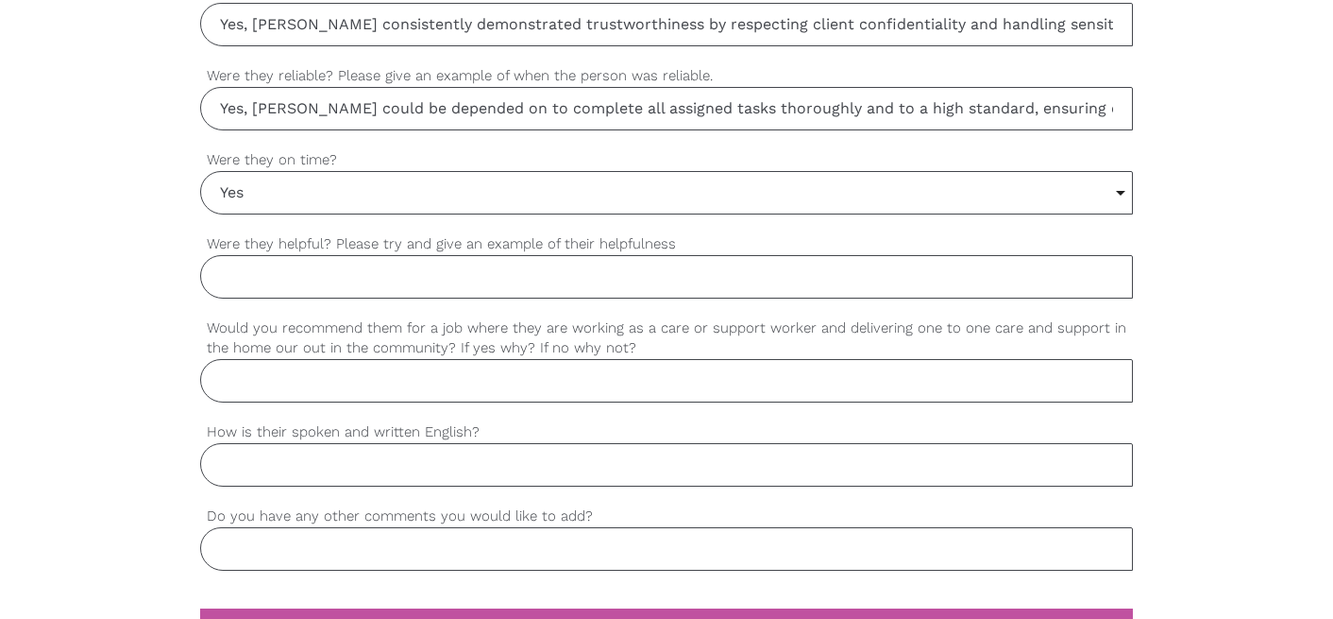
scroll to position [1598, 0]
click at [270, 473] on input "How is their spoken and written English?" at bounding box center [666, 463] width 933 height 43
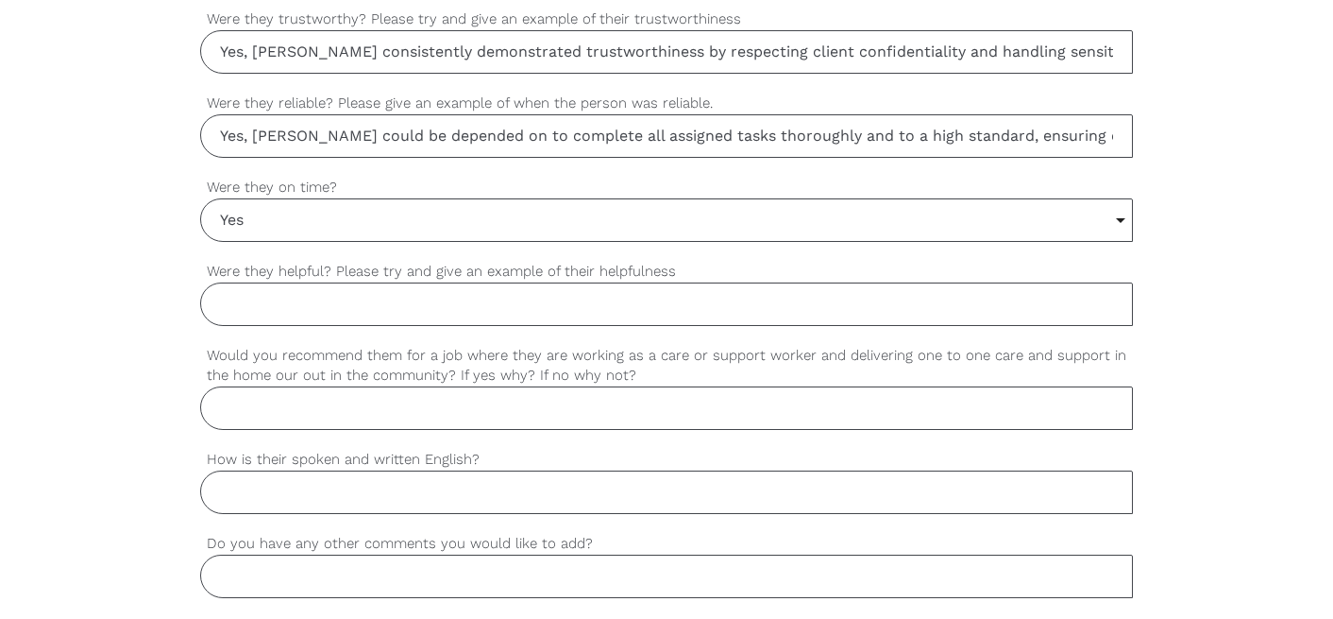
scroll to position [1561, 0]
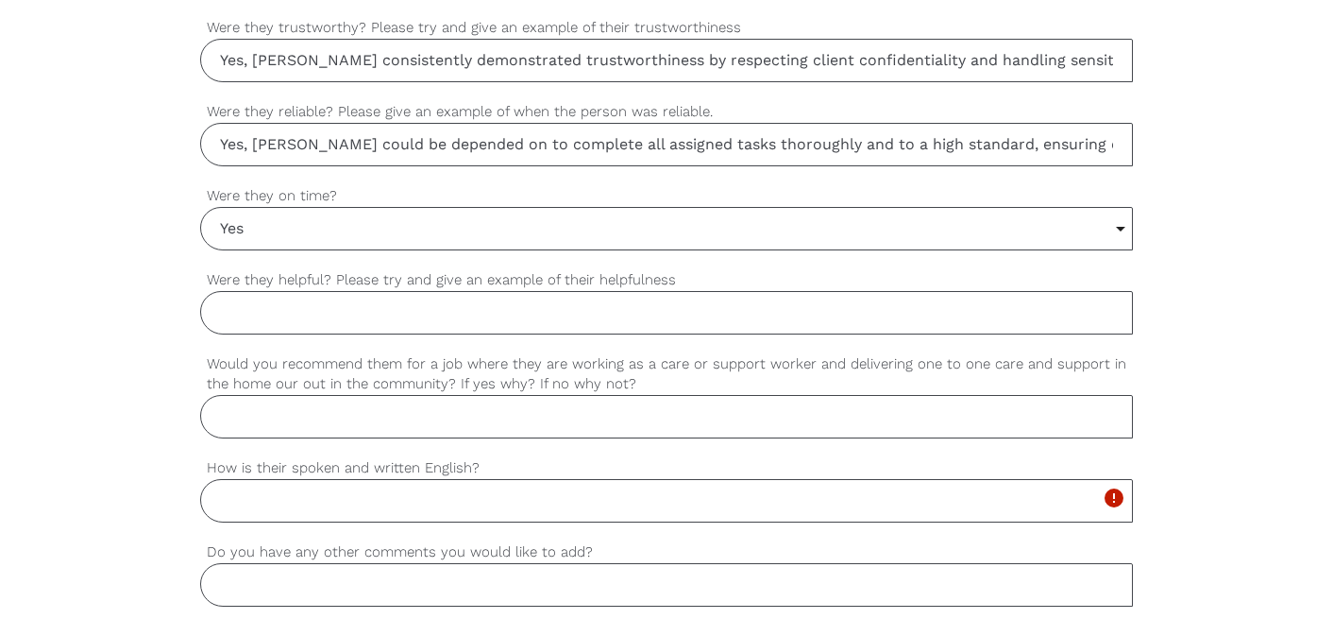
click at [379, 306] on input "Were they helpful? Please try and give an example of their helpfulness" at bounding box center [666, 312] width 933 height 43
paste input "[PERSON_NAME] was always helpful, often going out of her way to support both cl…"
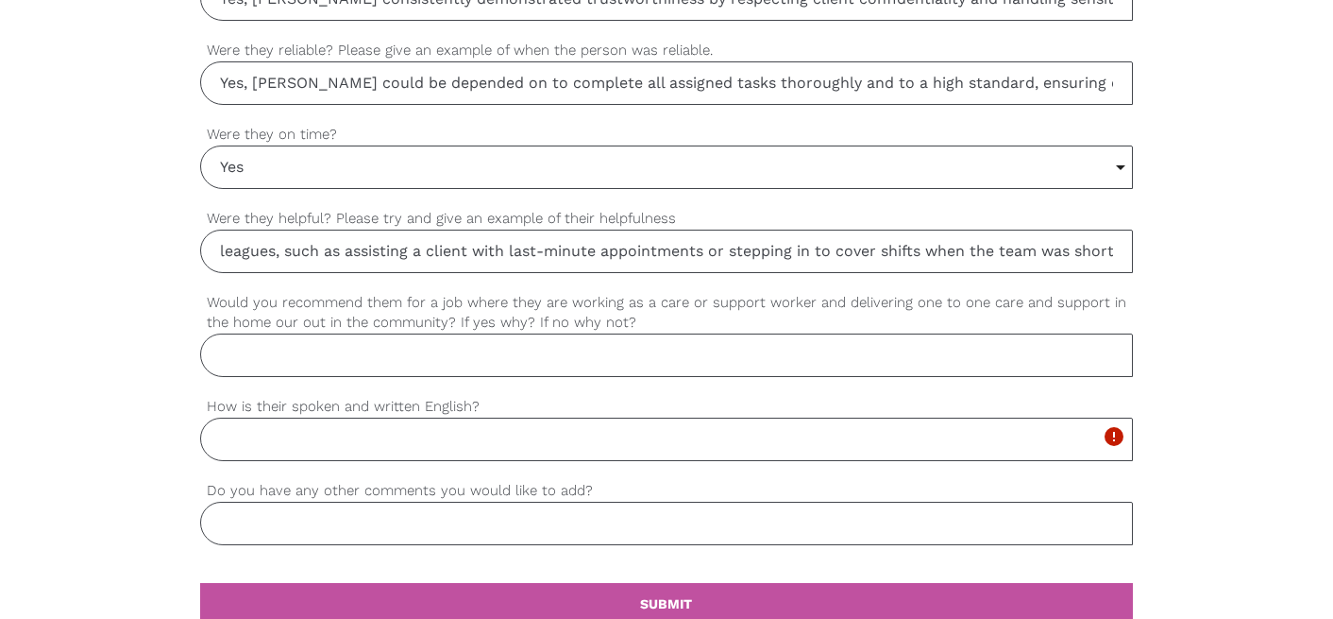
scroll to position [1623, 0]
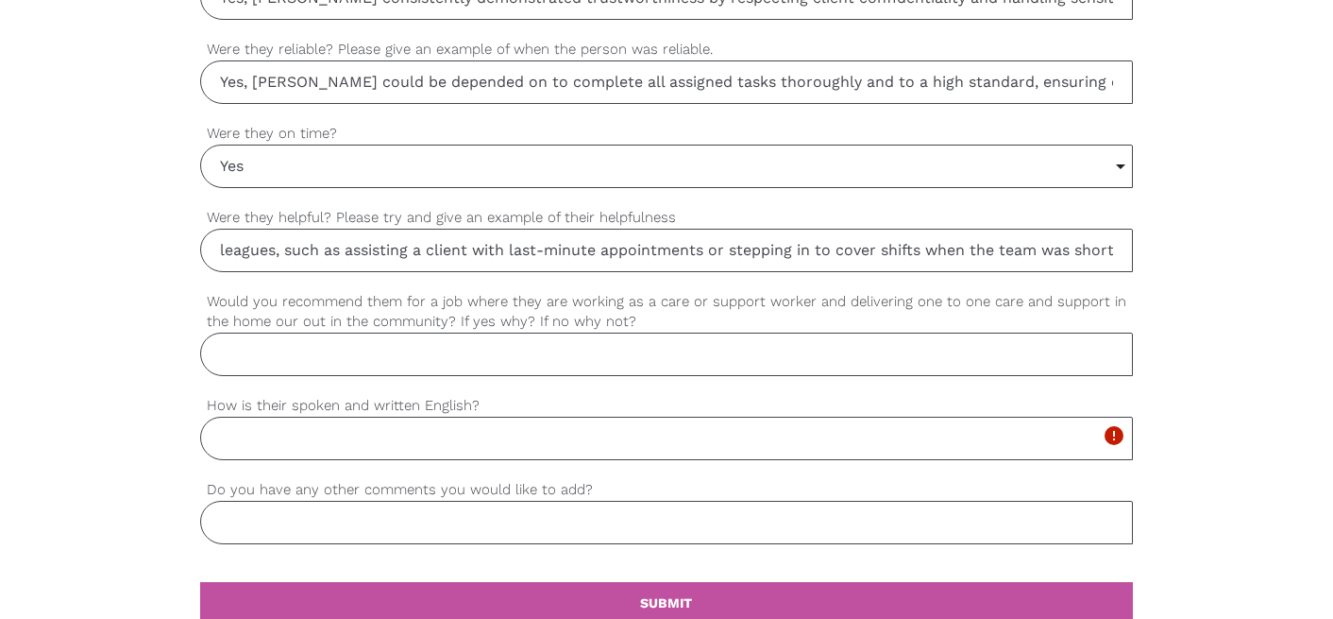
type input "[PERSON_NAME] was always helpful, often going out of her way to support both cl…"
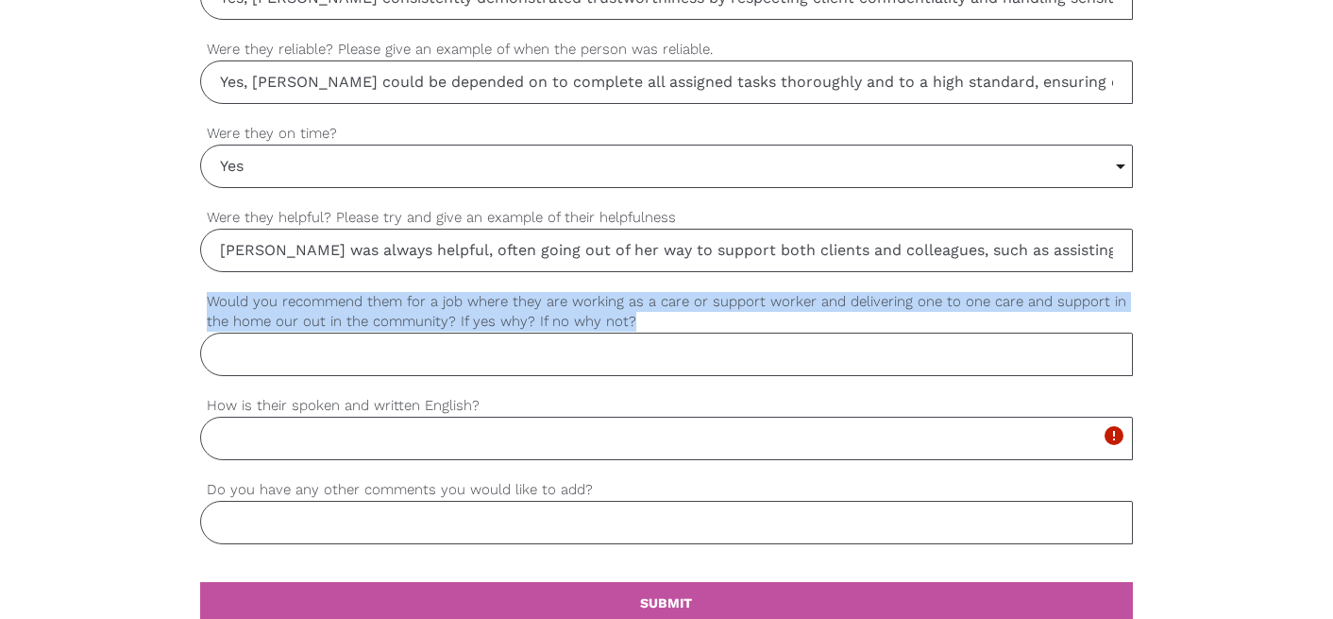
drag, startPoint x: 641, startPoint y: 329, endPoint x: 180, endPoint y: 305, distance: 461.4
copy label "Would you recommend them for a job where they are working as a care or support …"
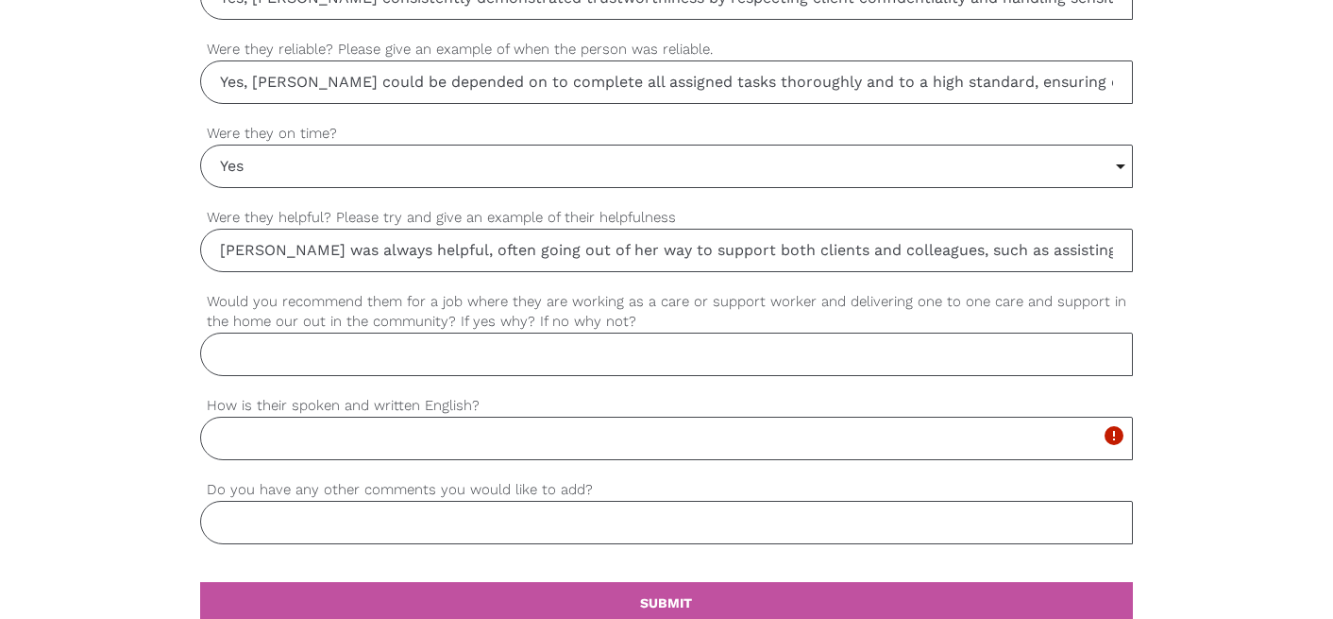
click at [520, 354] on input "Would you recommend them for a job where they are working as a care or support …" at bounding box center [666, 353] width 933 height 43
paste input "Yes, I would recommend [PERSON_NAME] for a support worker role, as she is compa…"
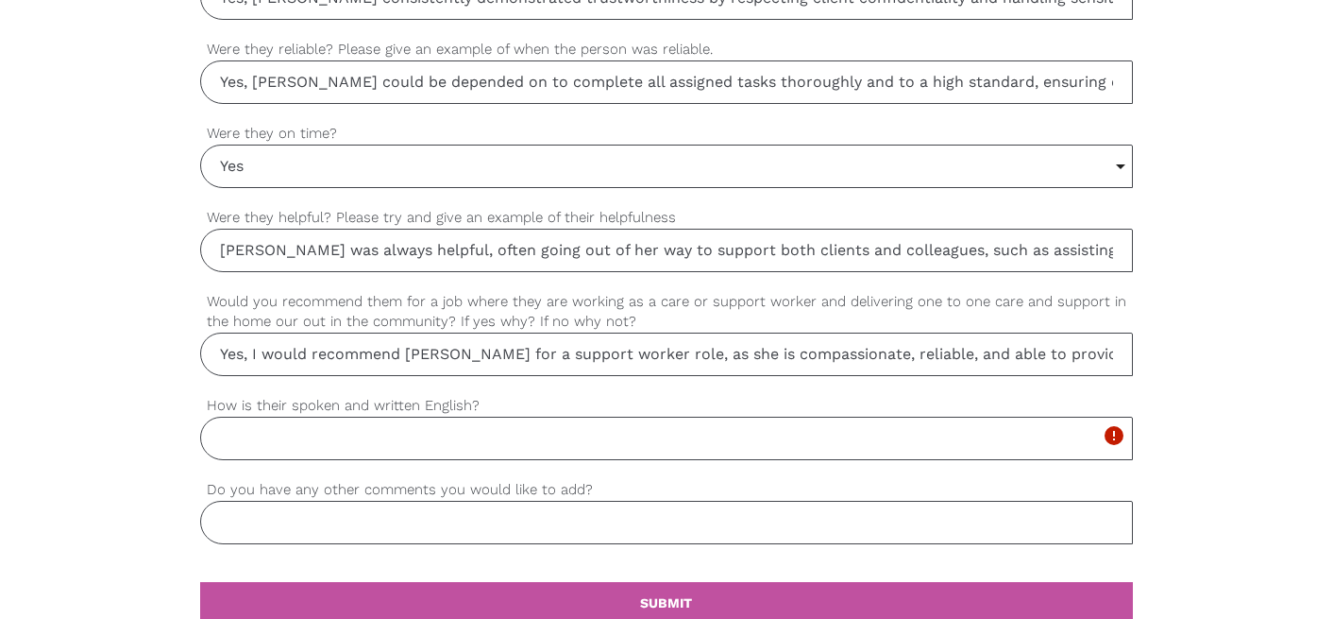
scroll to position [0, 449]
type input "Yes, I would recommend [PERSON_NAME] for a support worker role, as she is compa…"
click at [386, 454] on input "How is their spoken and written English?" at bounding box center [666, 437] width 933 height 43
type input "E"
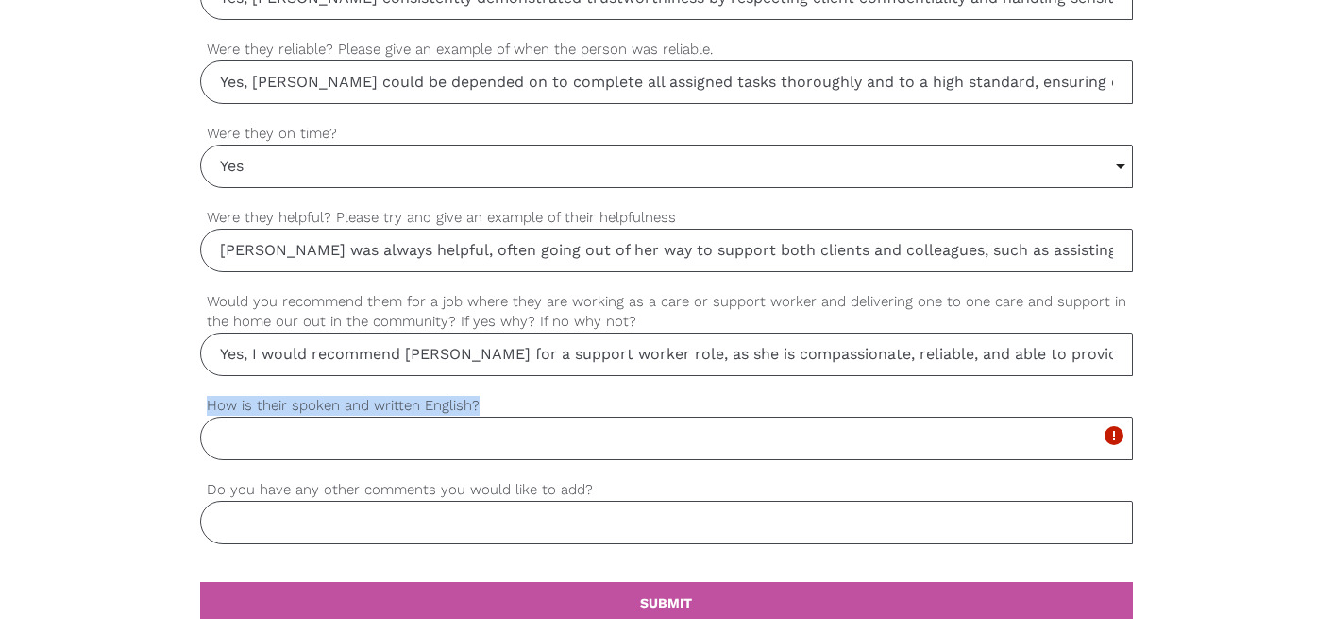
drag, startPoint x: 485, startPoint y: 403, endPoint x: 182, endPoint y: 404, distance: 303.1
copy label "How is their spoken and written English?"
click at [324, 457] on input "How is their spoken and written English?" at bounding box center [666, 437] width 933 height 43
paste input "[PERSON_NAME]’s spoken and written English is clear and professional"
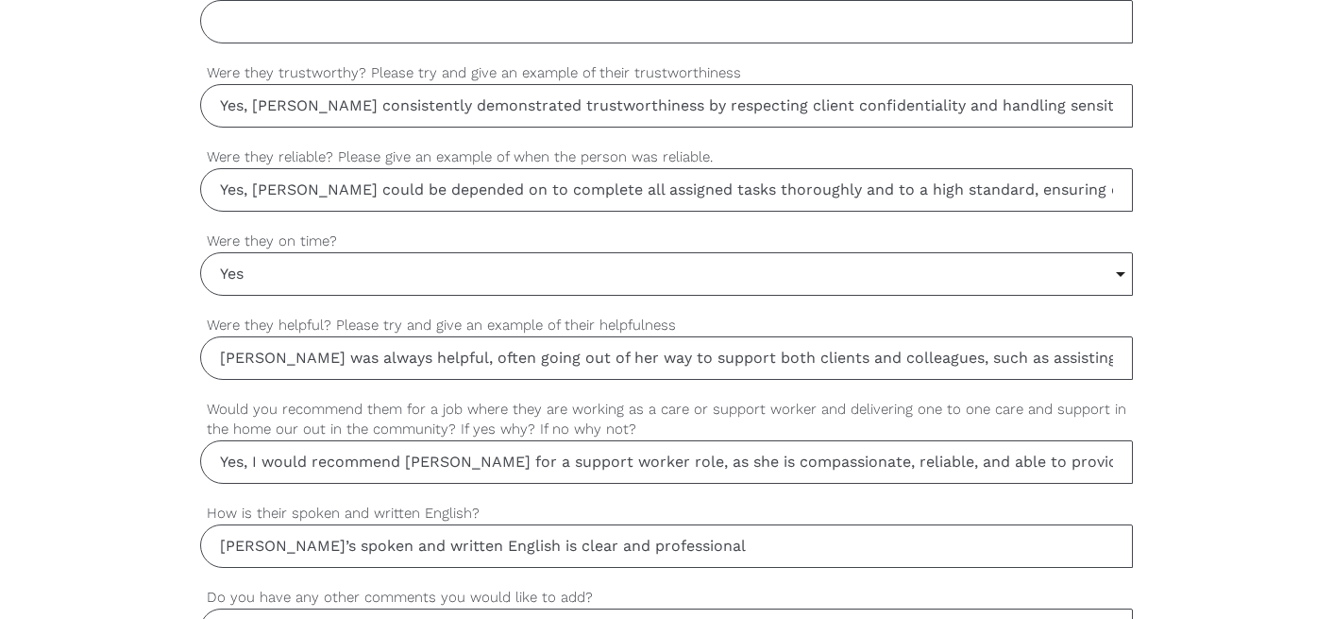
scroll to position [1382, 0]
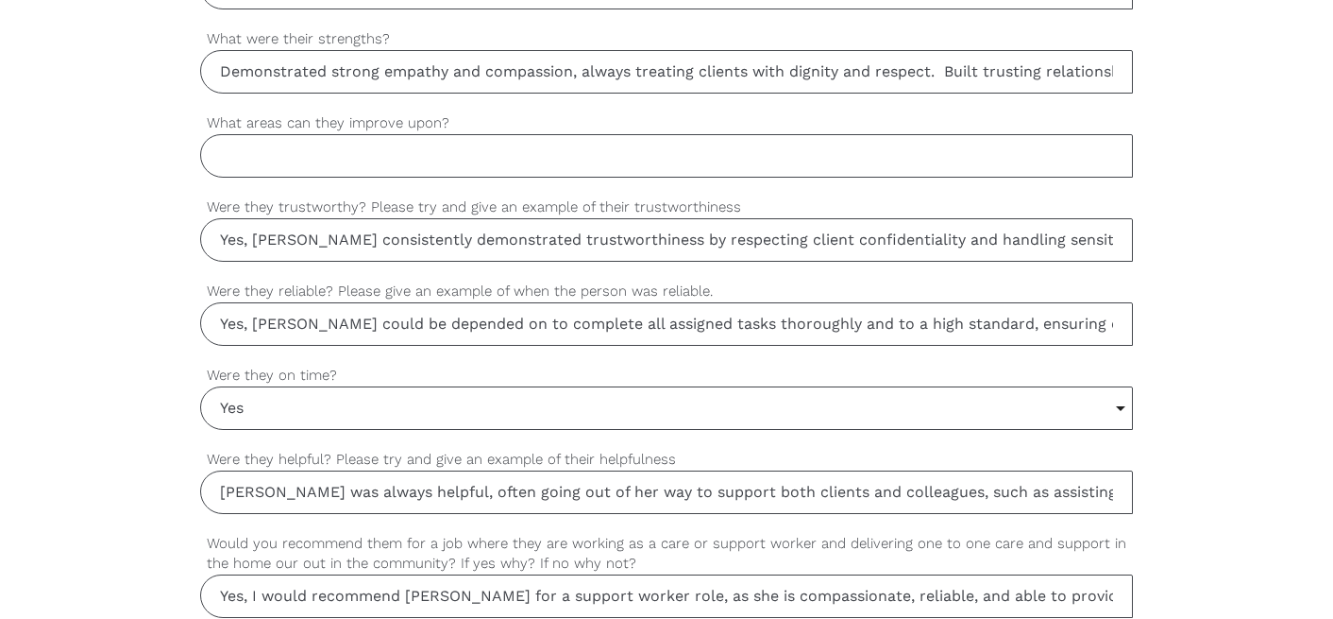
type input "[PERSON_NAME]’s spoken and written English is clear and professional"
click at [383, 155] on input "What areas can they improve upon?" at bounding box center [666, 155] width 933 height 43
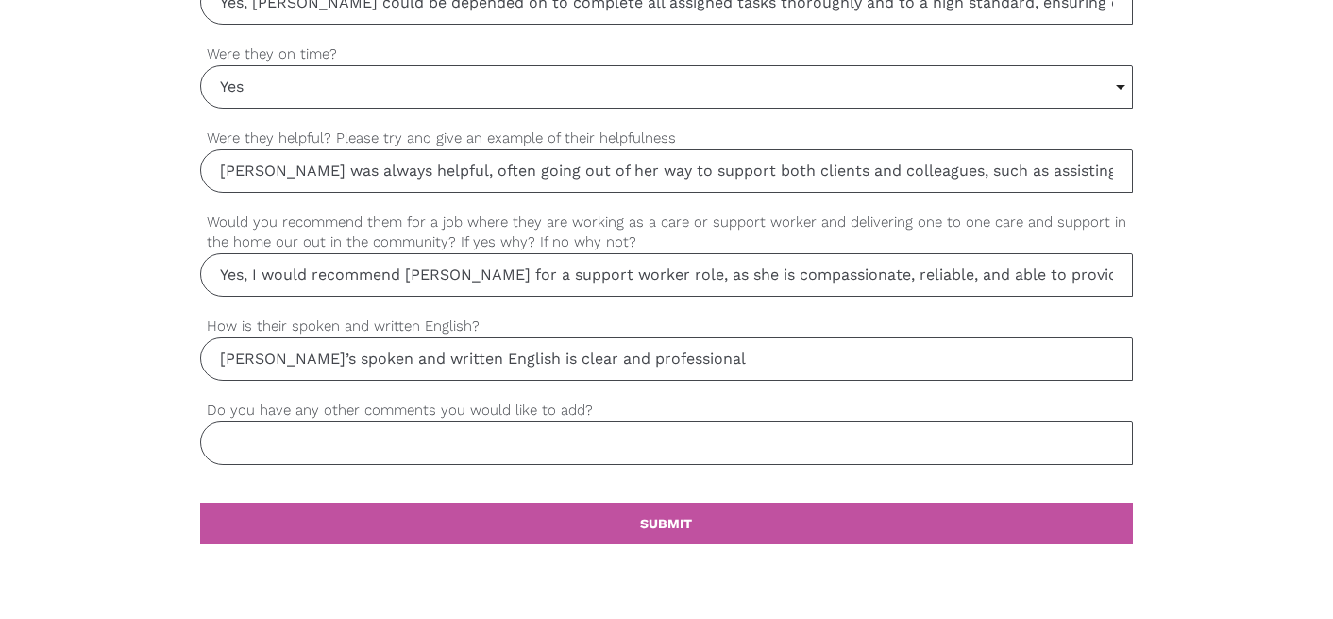
scroll to position [1756, 0]
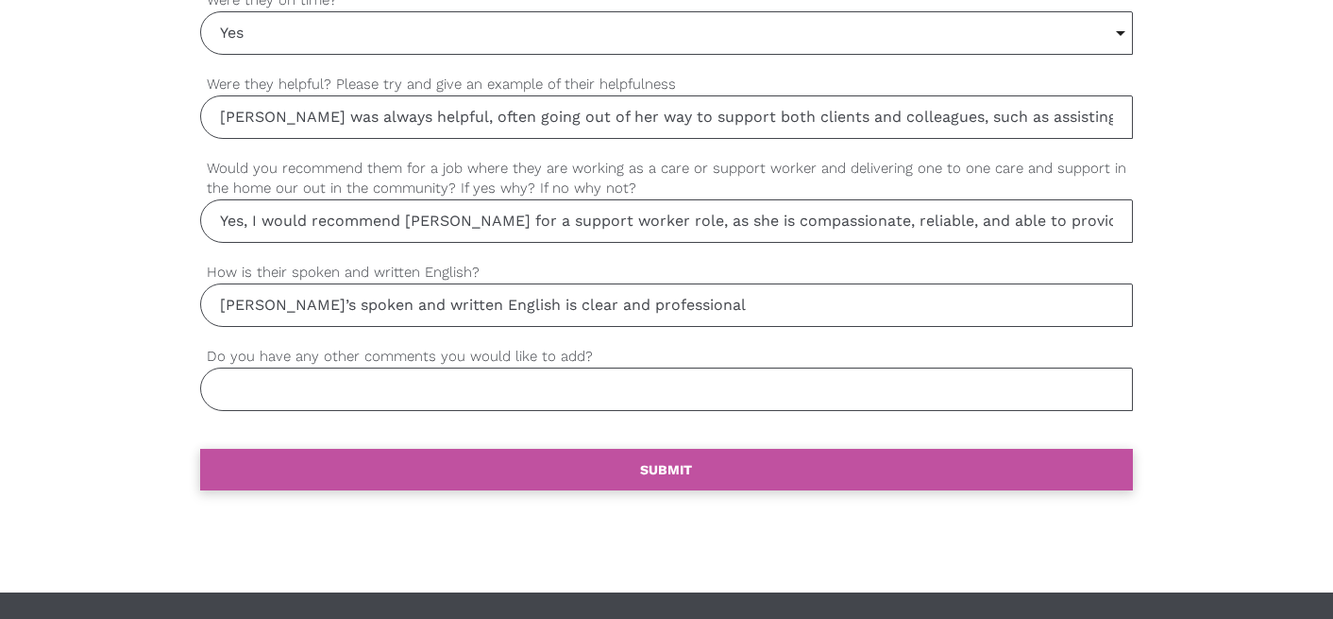
type input "She could improve with a work life balance"
click at [381, 475] on link "settings SUBMIT" at bounding box center [666, 470] width 933 height 42
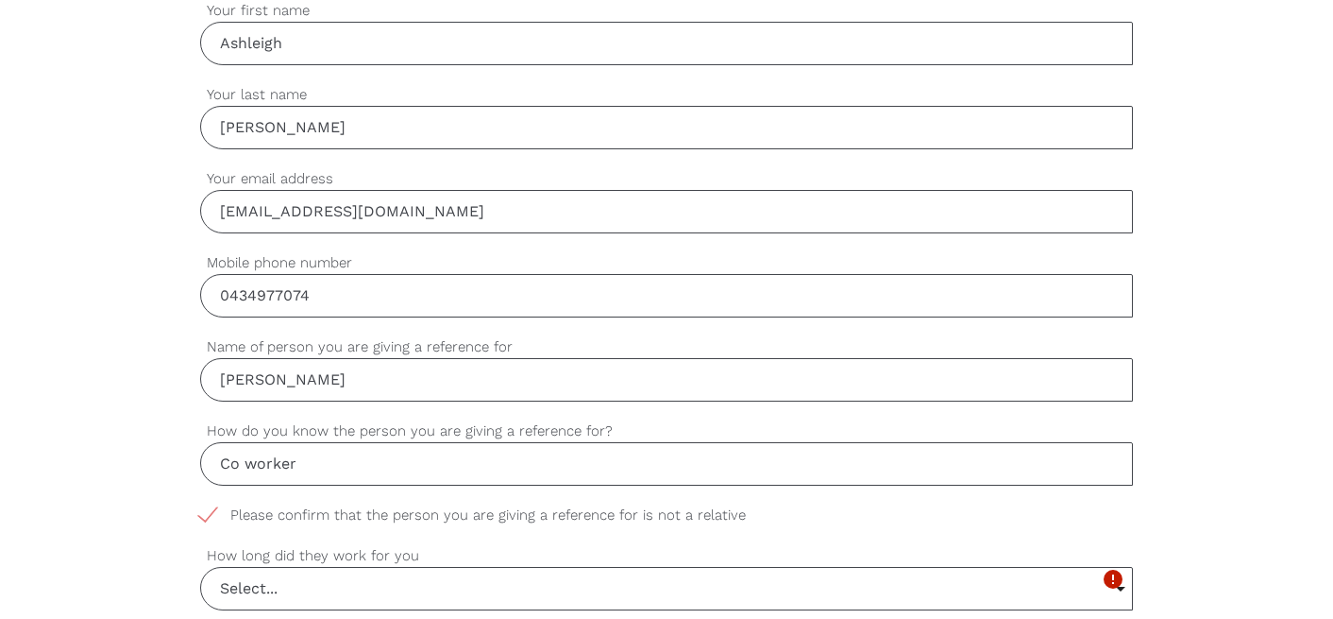
scroll to position [684, 0]
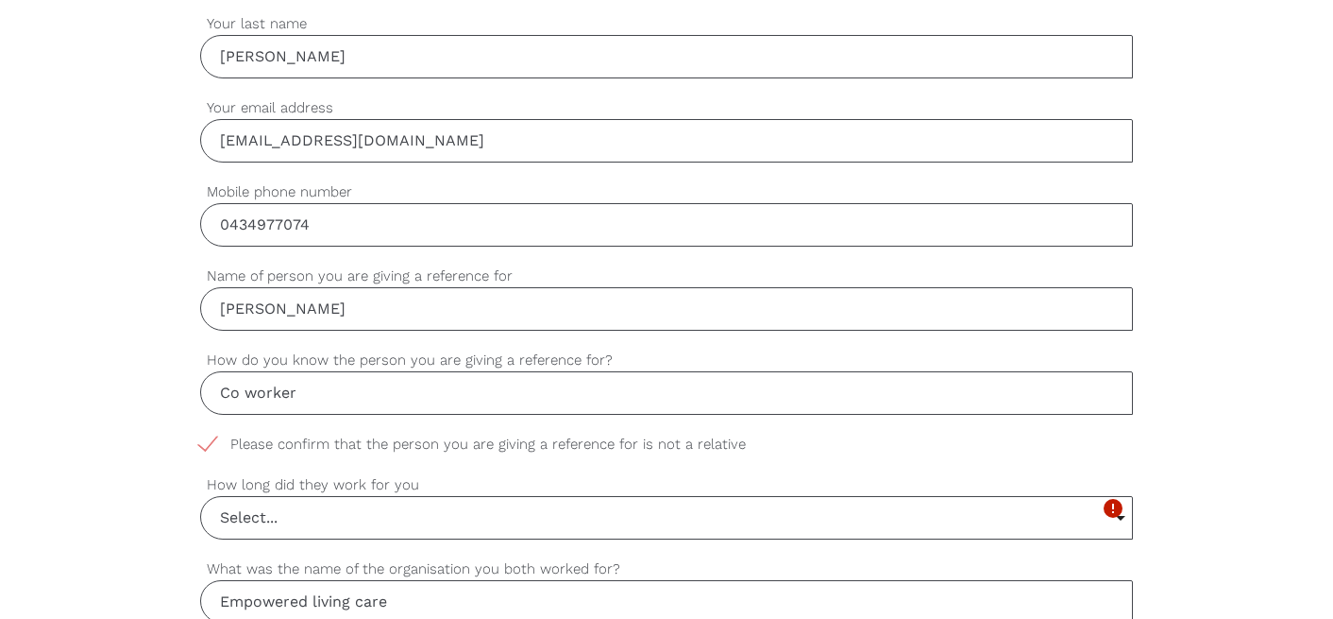
click at [382, 509] on input "Select..." at bounding box center [666, 518] width 931 height 42
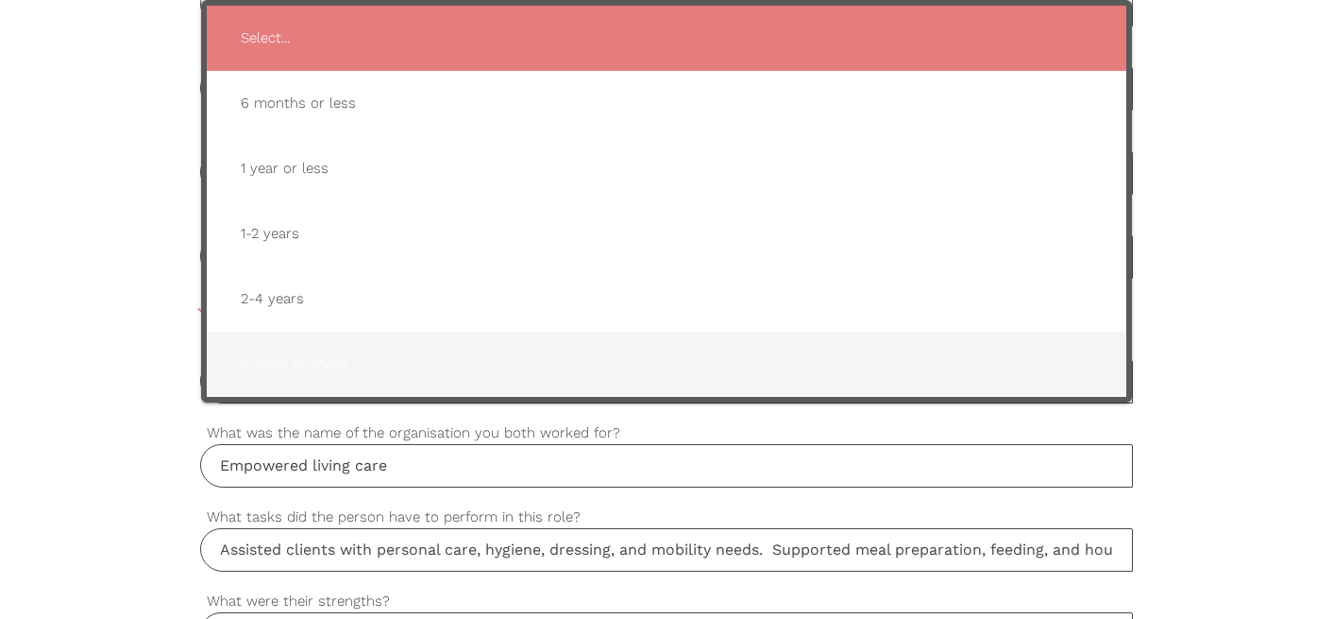
scroll to position [823, 0]
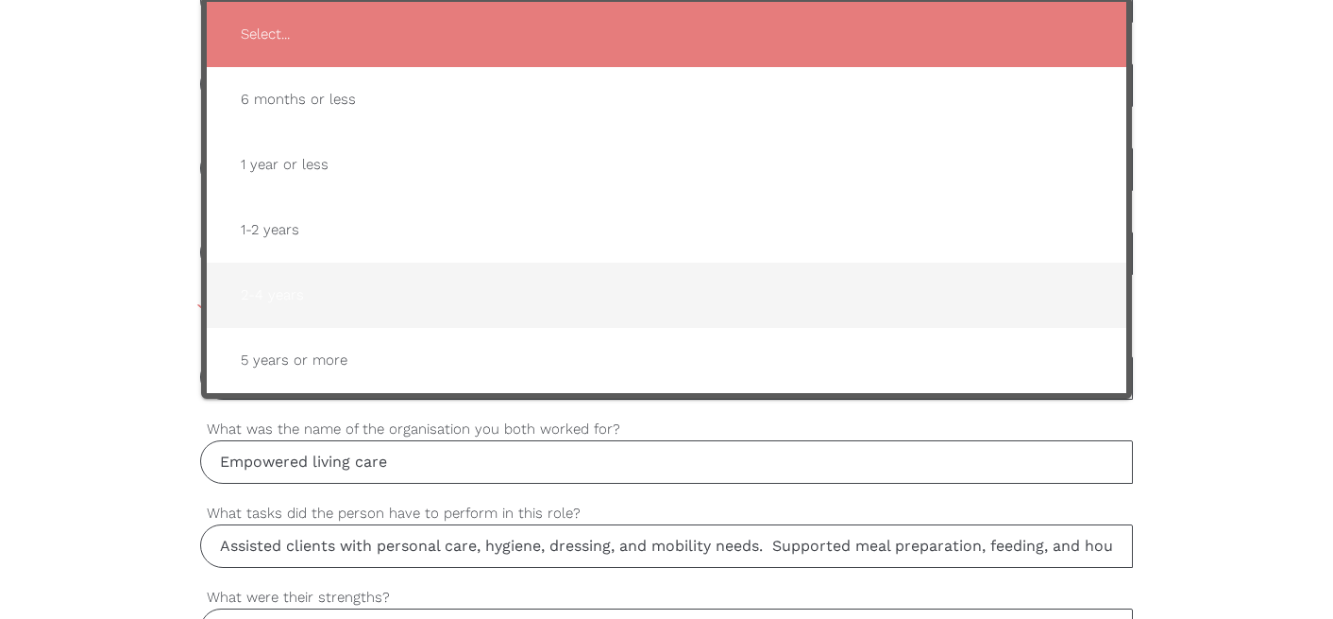
click at [389, 295] on span "2-4 years" at bounding box center [667, 295] width 882 height 46
type input "2-4 years"
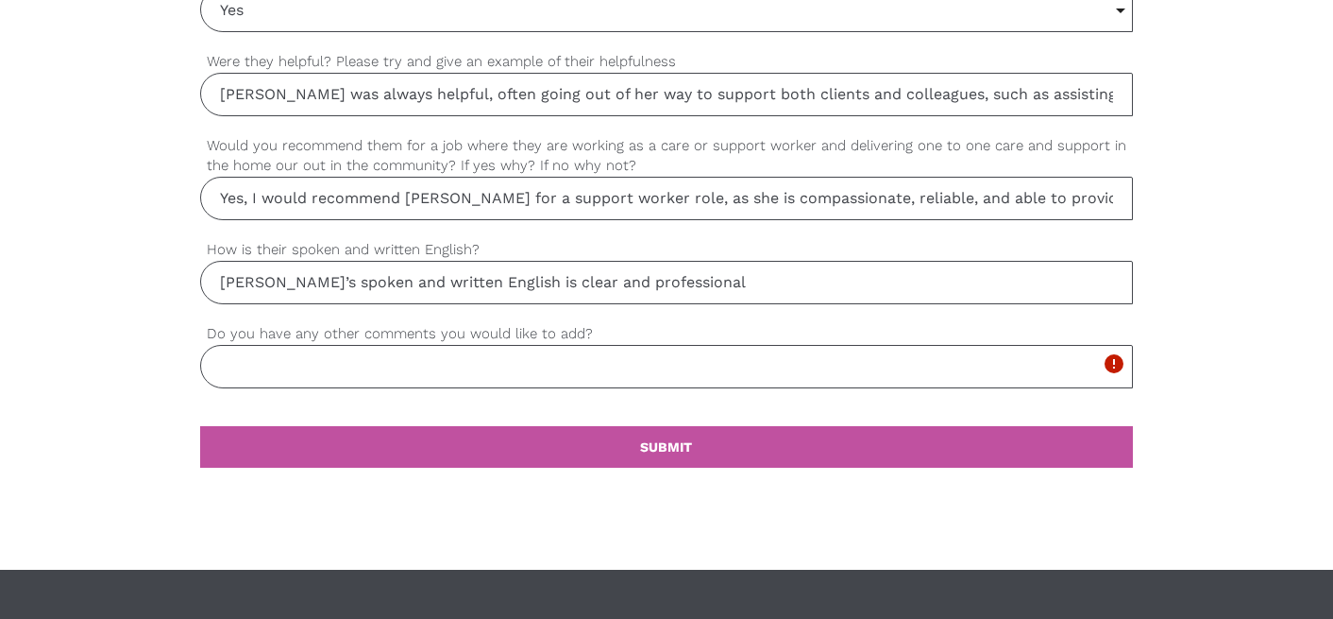
scroll to position [2085, 0]
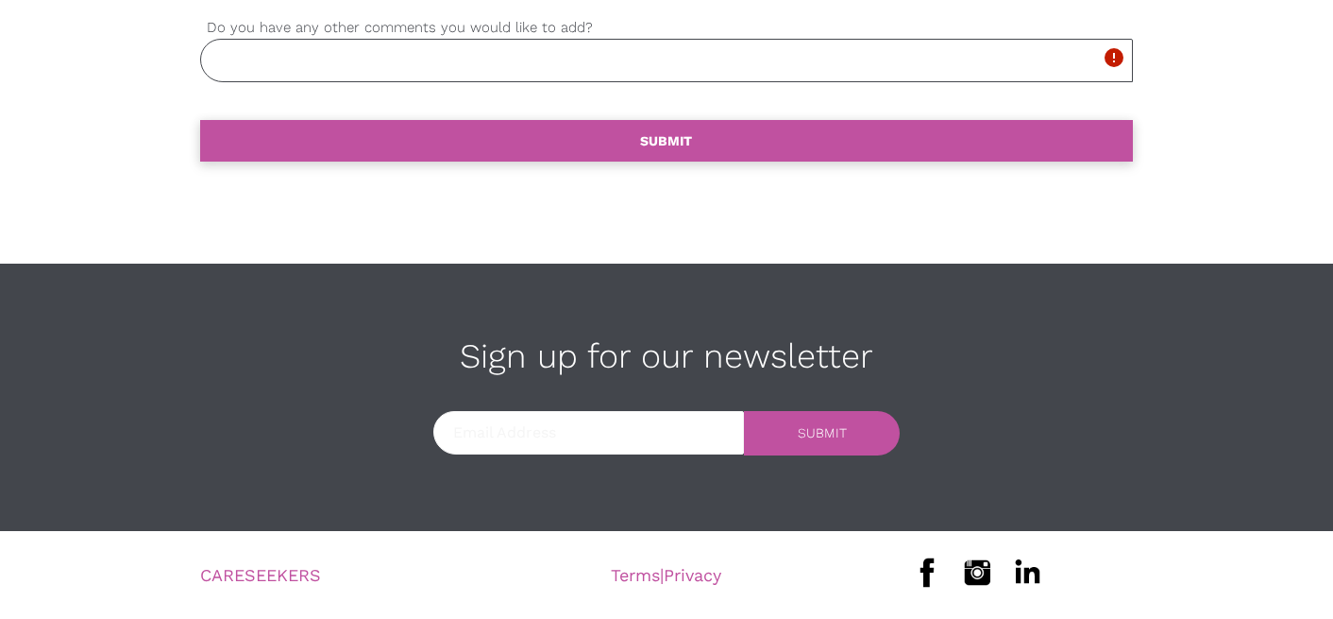
click at [617, 127] on link "settings SUBMIT" at bounding box center [666, 141] width 933 height 42
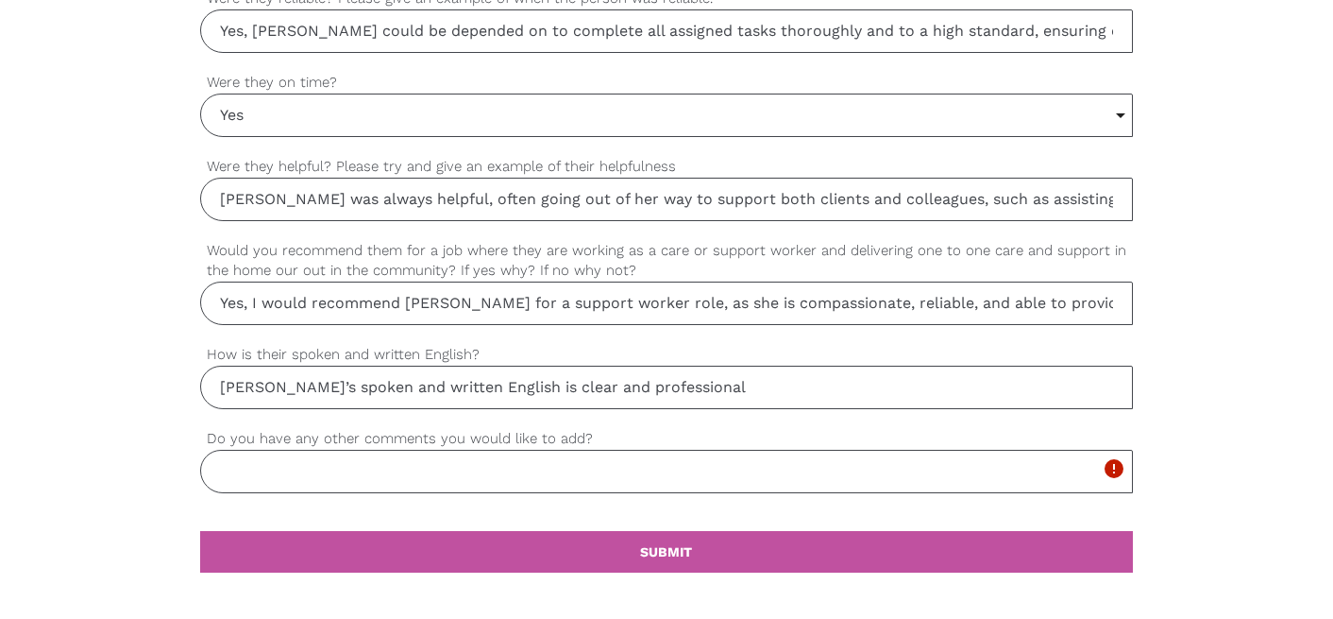
scroll to position [1679, 0]
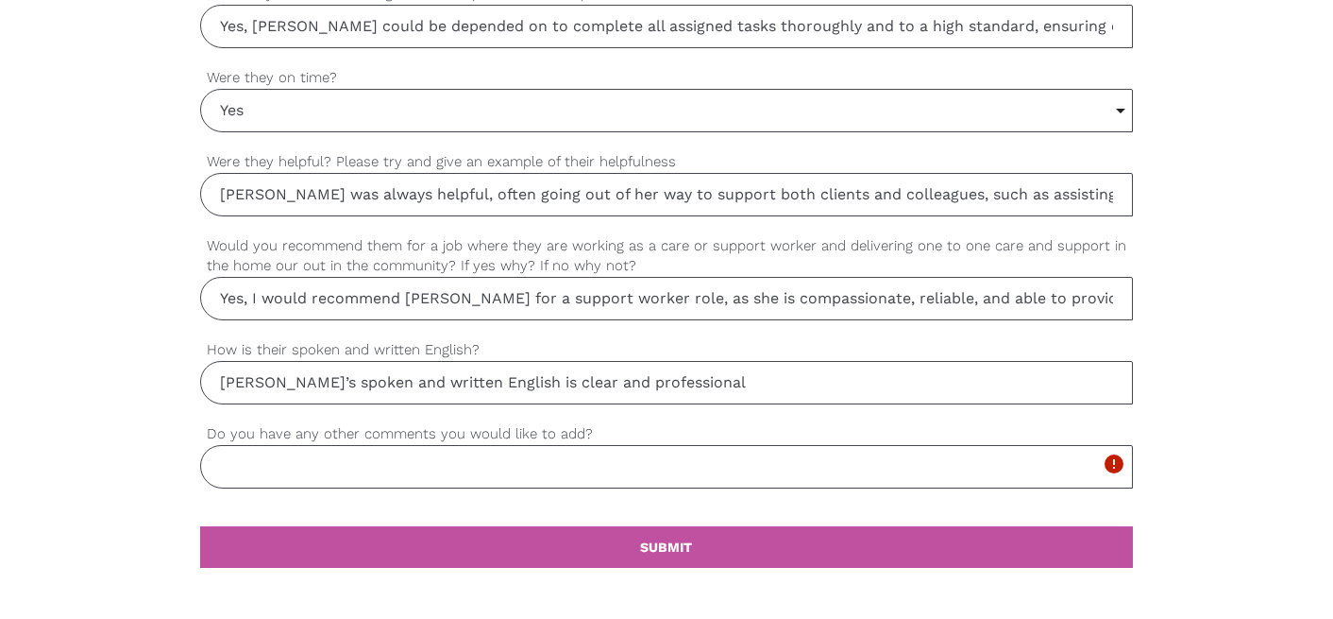
click at [500, 452] on input "Do you have any other comments you would like to add?" at bounding box center [666, 466] width 933 height 43
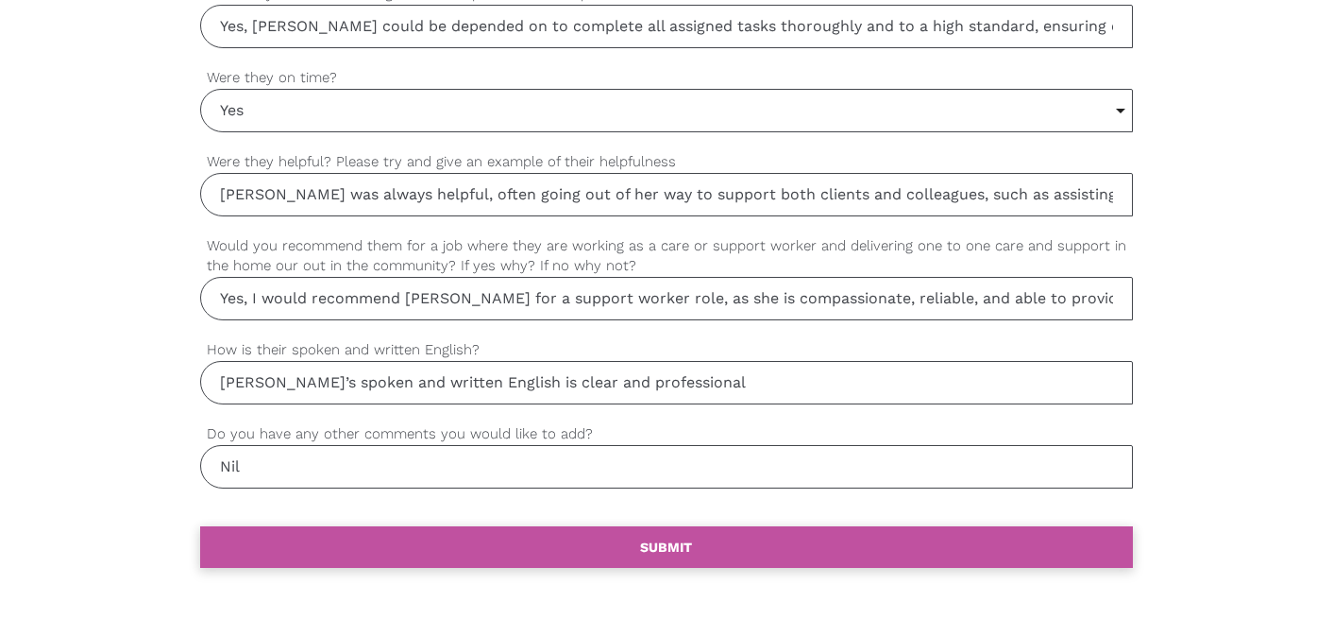
type input "Nil"
click at [505, 554] on link "settings SUBMIT" at bounding box center [666, 547] width 933 height 42
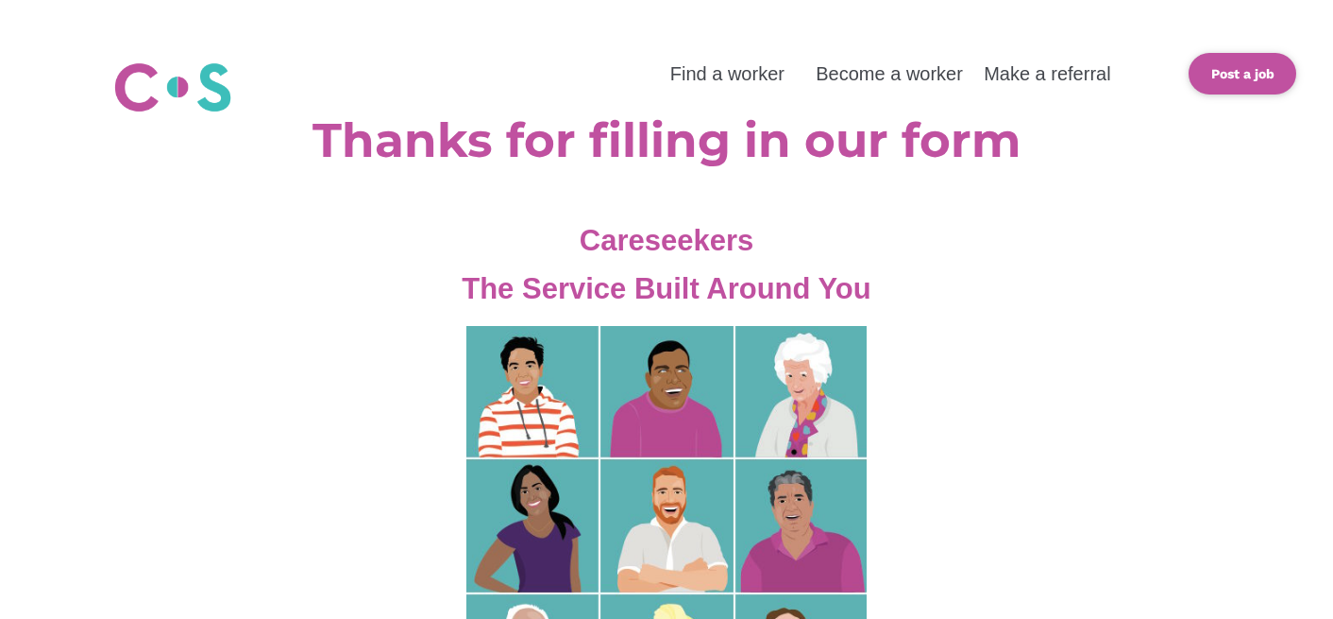
scroll to position [3, 0]
